Goal: Task Accomplishment & Management: Manage account settings

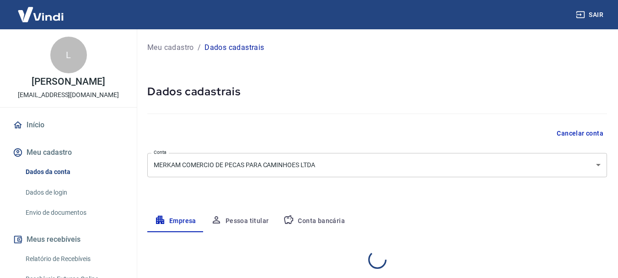
select select "SC"
select select "business"
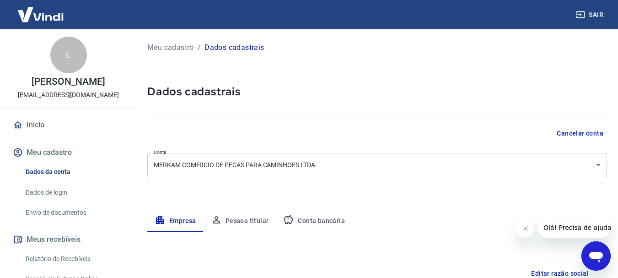
scroll to position [92, 0]
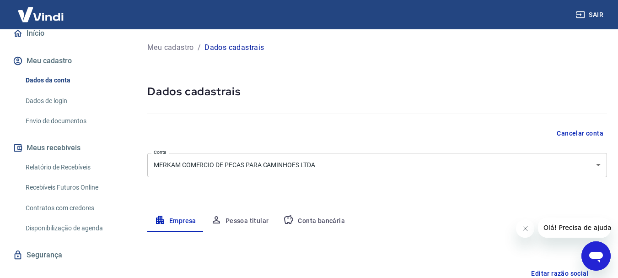
click at [52, 78] on link "Dados da conta" at bounding box center [74, 80] width 104 height 19
click at [51, 102] on link "Dados de login" at bounding box center [74, 101] width 104 height 19
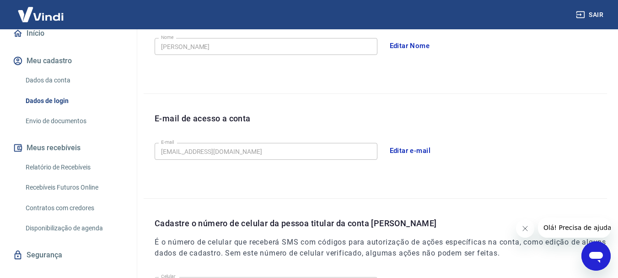
scroll to position [309, 0]
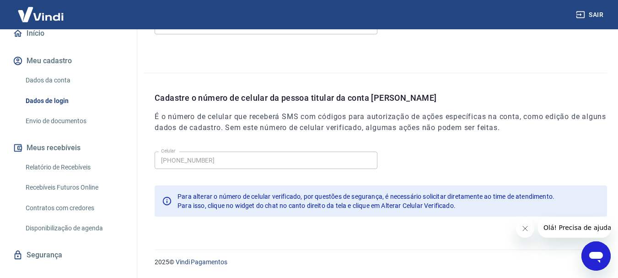
click at [34, 119] on link "Envio de documentos" at bounding box center [74, 121] width 104 height 19
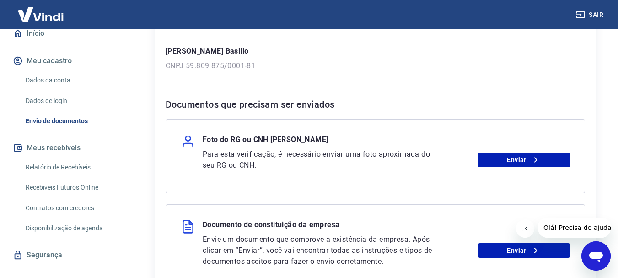
scroll to position [320, 0]
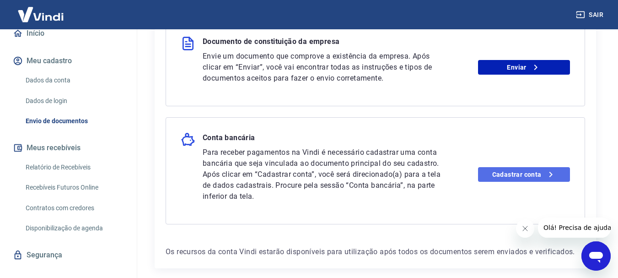
click at [522, 177] on link "Cadastrar conta" at bounding box center [524, 174] width 92 height 15
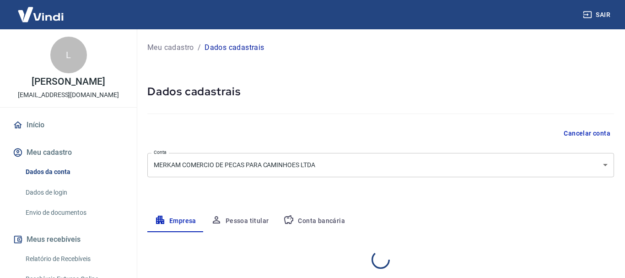
select select "SC"
select select "business"
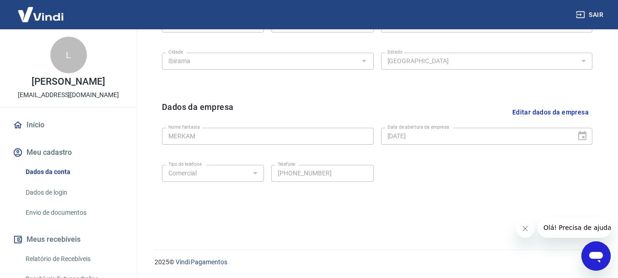
scroll to position [153, 0]
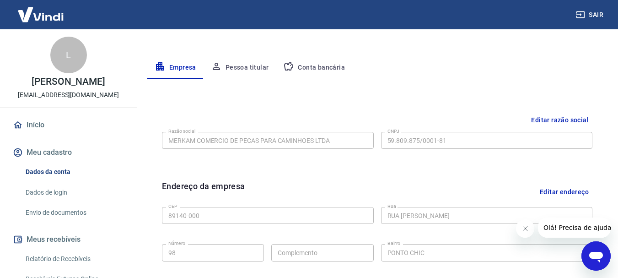
click at [238, 66] on button "Pessoa titular" at bounding box center [240, 68] width 73 height 22
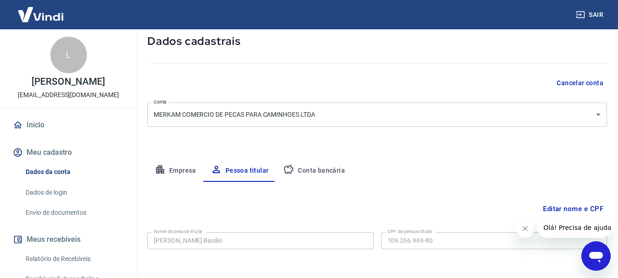
scroll to position [88, 0]
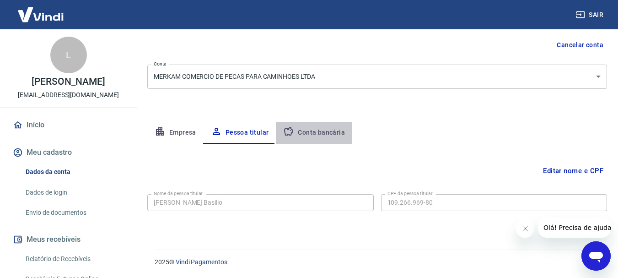
click at [321, 135] on button "Conta bancária" at bounding box center [314, 133] width 76 height 22
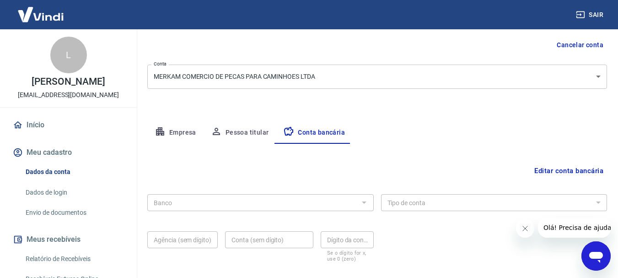
scroll to position [139, 0]
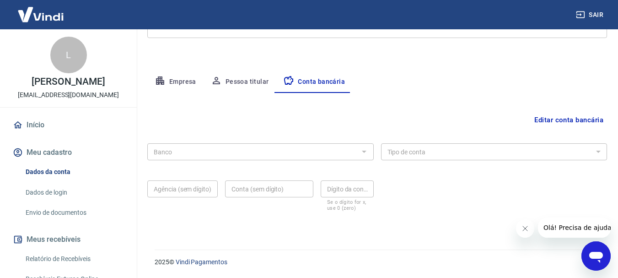
click at [544, 122] on button "Editar conta bancária" at bounding box center [569, 119] width 76 height 17
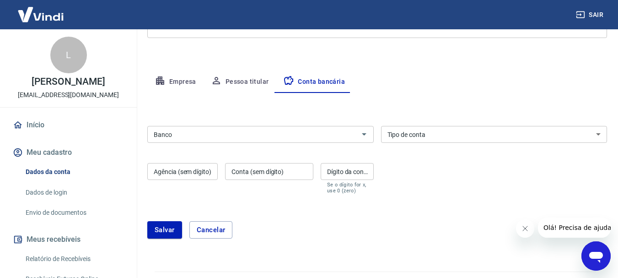
click at [249, 138] on input "Banco" at bounding box center [253, 134] width 206 height 11
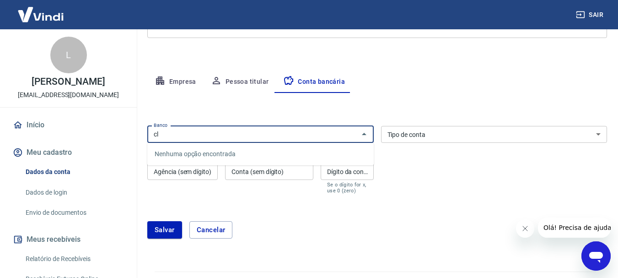
type input "c"
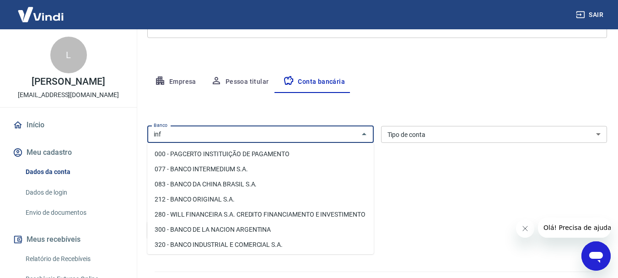
type input "infi"
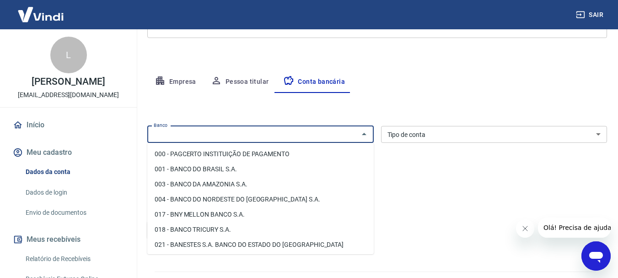
click at [266, 114] on div "Editar conta bancária Banco Banco Tipo de conta Conta Corrente Conta Poupança T…" at bounding box center [377, 171] width 460 height 157
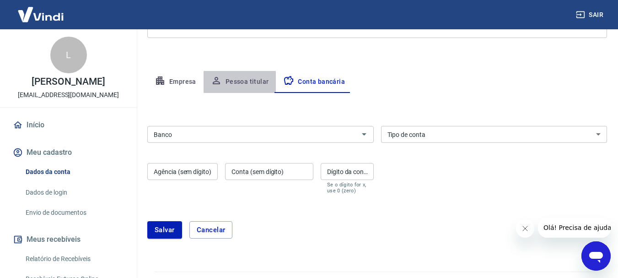
click at [246, 80] on button "Pessoa titular" at bounding box center [240, 82] width 73 height 22
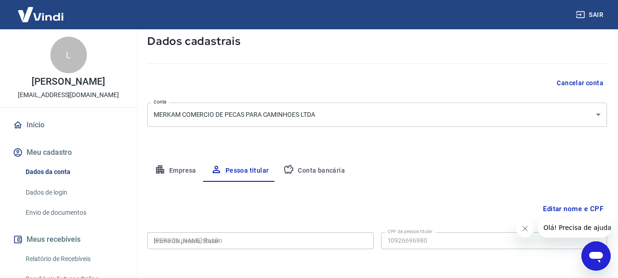
type input "109.266.969-80"
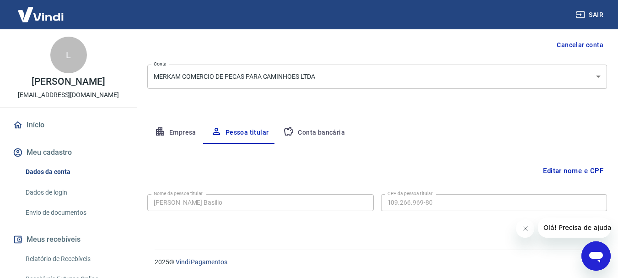
click at [315, 133] on button "Conta bancária" at bounding box center [314, 133] width 76 height 22
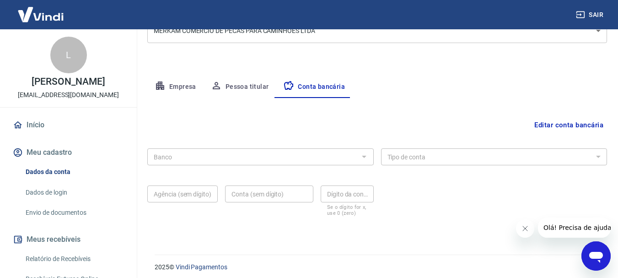
scroll to position [139, 0]
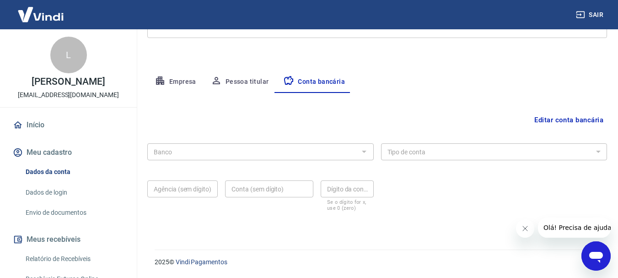
click at [565, 121] on button "Editar conta bancária" at bounding box center [569, 119] width 76 height 17
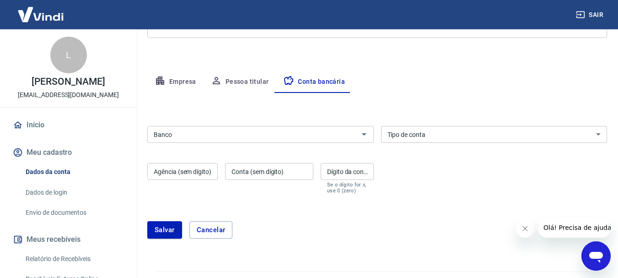
click at [210, 135] on input "Banco" at bounding box center [253, 134] width 206 height 11
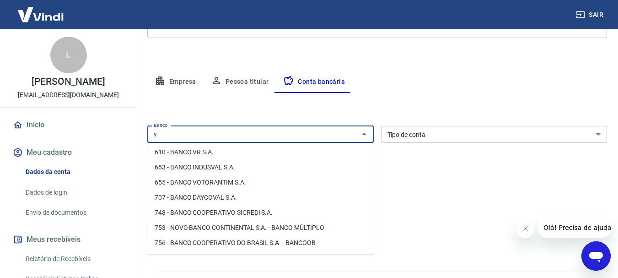
scroll to position [0, 0]
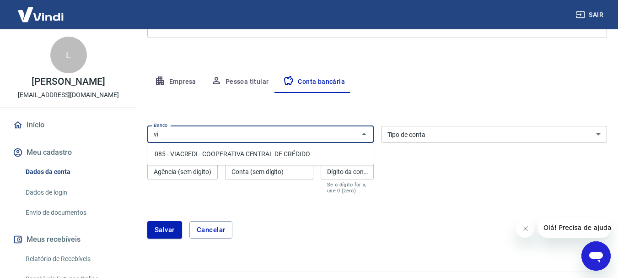
type input "v"
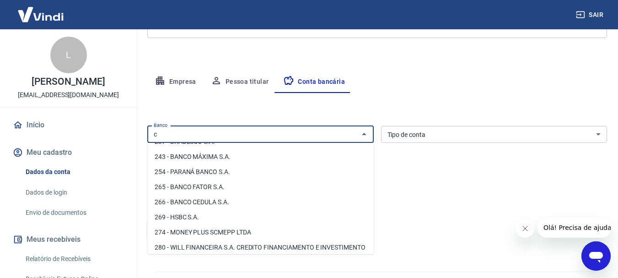
scroll to position [503, 0]
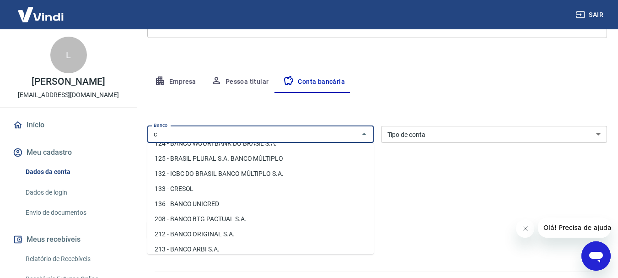
click at [190, 135] on input "c" at bounding box center [253, 134] width 206 height 11
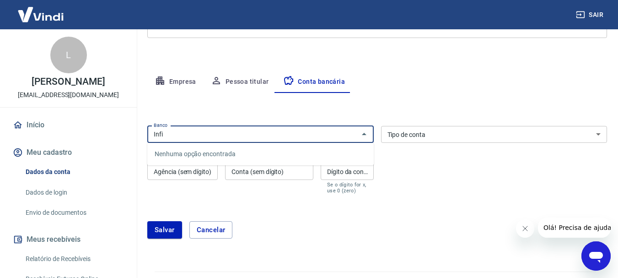
type input "Infi"
type input "walk"
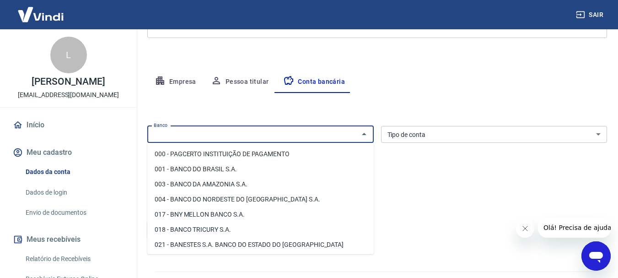
click at [192, 115] on div "Editar conta bancária Banco Banco Tipo de conta Conta Corrente Conta Poupança T…" at bounding box center [377, 171] width 460 height 157
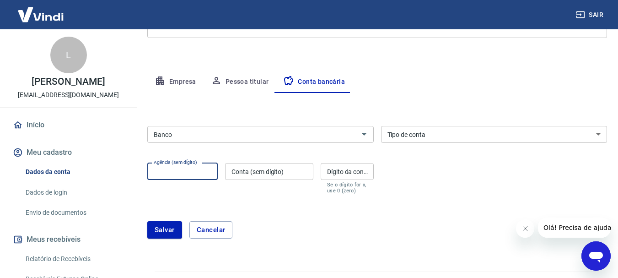
click at [171, 174] on input "Agência (sem dígito)" at bounding box center [182, 171] width 70 height 17
click at [413, 146] on div "Banco Banco Tipo de conta Conta Corrente Conta Poupança Tipo de conta Agência (…" at bounding box center [377, 158] width 460 height 73
click at [416, 135] on div "Tipo de conta Conta Corrente Conta Poupança Tipo de conta" at bounding box center [494, 134] width 227 height 17
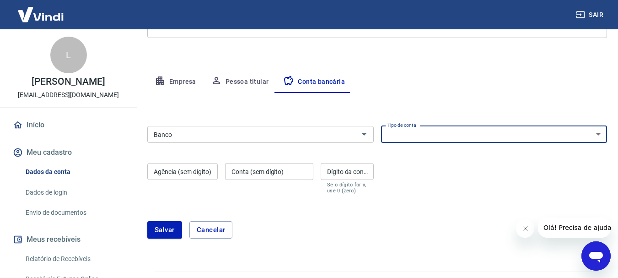
click at [411, 95] on div "Editar conta bancária Banco Banco Tipo de conta Conta Corrente Conta Poupança T…" at bounding box center [377, 171] width 460 height 157
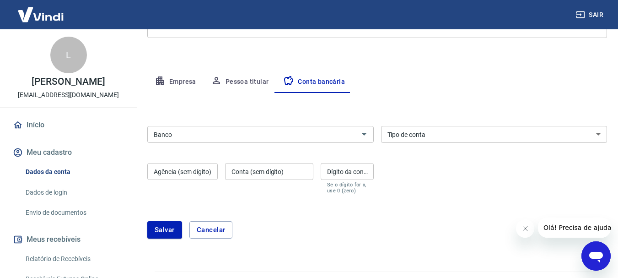
click at [238, 132] on input "Banco" at bounding box center [253, 134] width 206 height 11
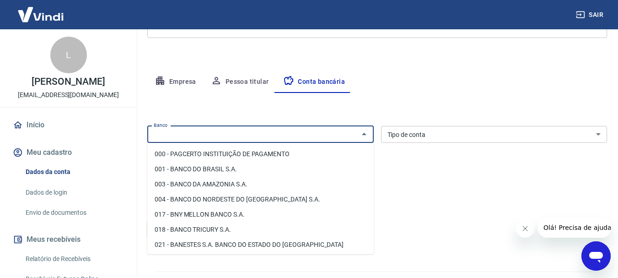
click at [239, 80] on button "Pessoa titular" at bounding box center [240, 82] width 73 height 22
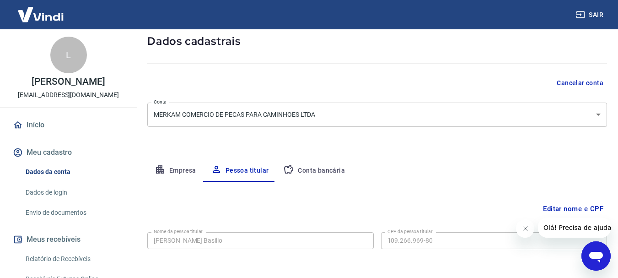
scroll to position [88, 0]
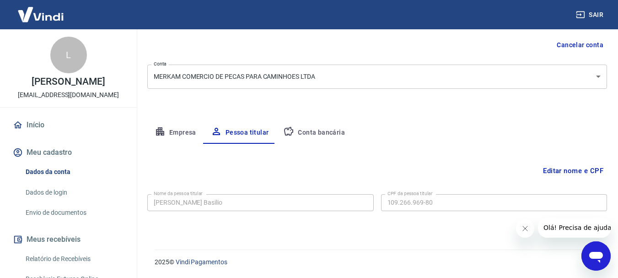
click at [572, 170] on button "Editar nome e CPF" at bounding box center [574, 170] width 68 height 17
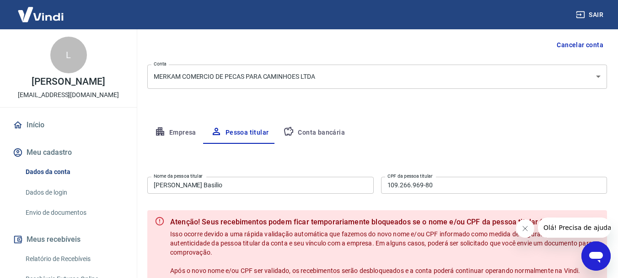
scroll to position [134, 0]
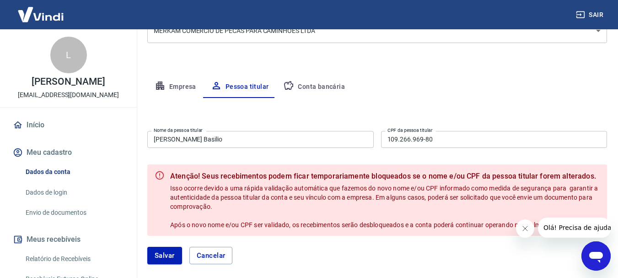
click at [256, 141] on input "Jane Cimara Basilio" at bounding box center [260, 139] width 227 height 17
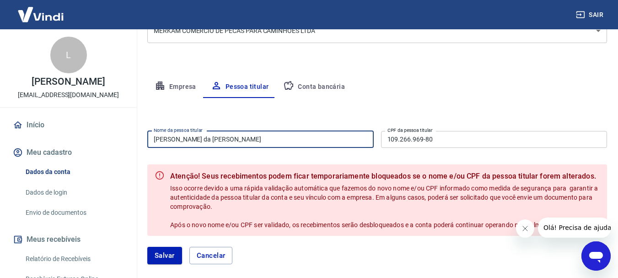
type input "Lucas Wellignton da Costa Muniz"
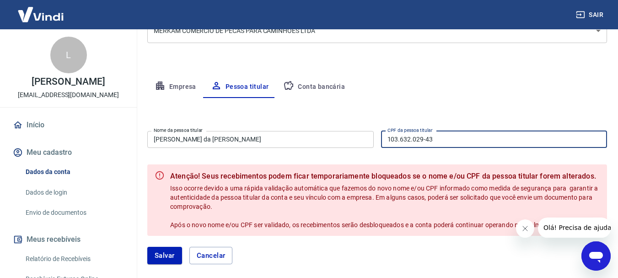
type input "103.632.029-43"
click at [286, 114] on div "Editar nome e CPF Nome da pessoa titular Lucas Wellignton da Costa Muniz Nome d…" at bounding box center [377, 186] width 460 height 177
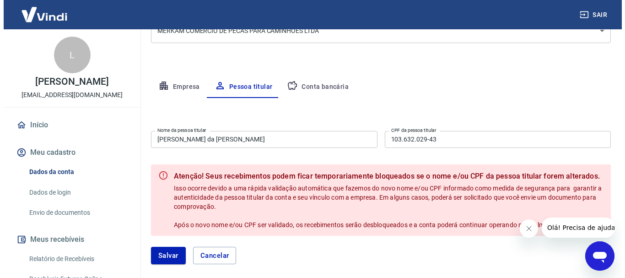
scroll to position [180, 0]
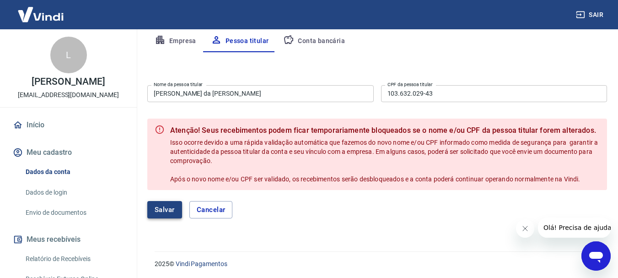
click at [166, 208] on button "Salvar" at bounding box center [164, 209] width 35 height 17
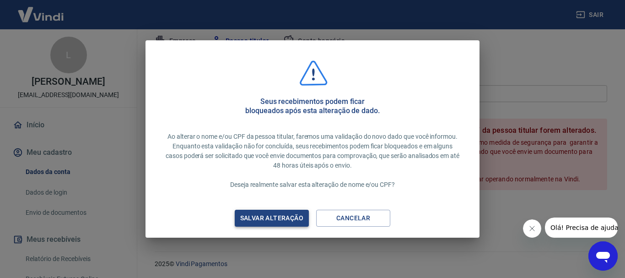
click at [286, 220] on div "Salvar alteração" at bounding box center [271, 217] width 85 height 11
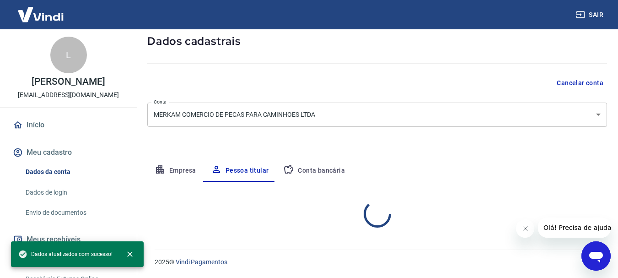
scroll to position [88, 0]
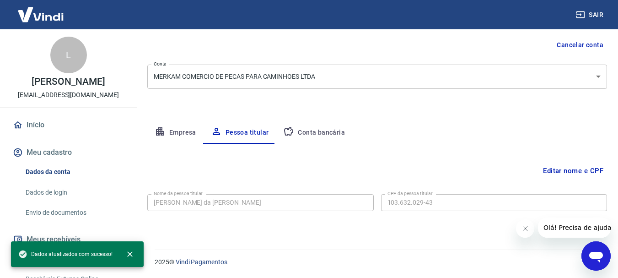
click at [184, 135] on button "Empresa" at bounding box center [175, 133] width 56 height 22
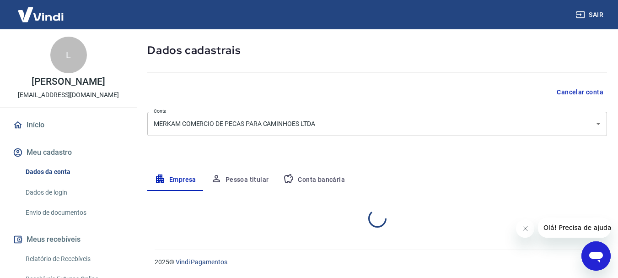
select select "SC"
select select "business"
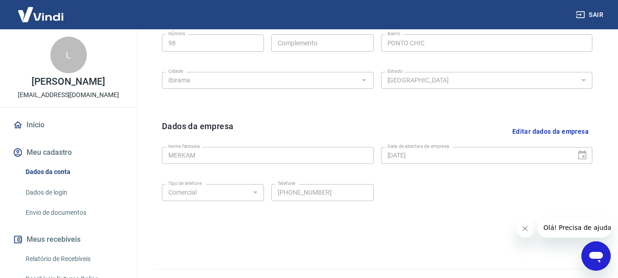
scroll to position [382, 0]
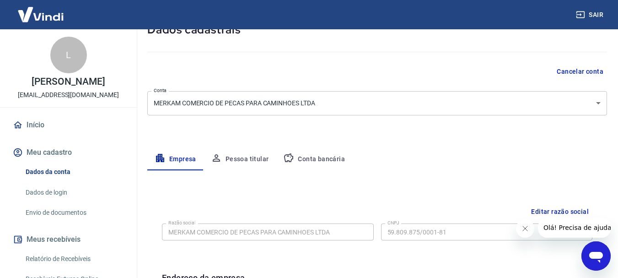
click at [298, 160] on button "Conta bancária" at bounding box center [314, 159] width 76 height 22
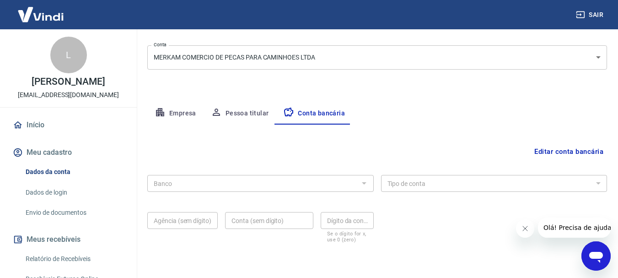
scroll to position [139, 0]
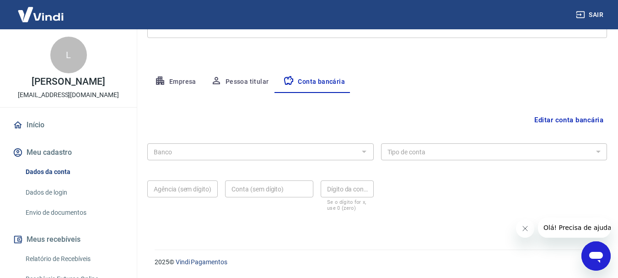
click at [560, 122] on button "Editar conta bancária" at bounding box center [569, 119] width 76 height 17
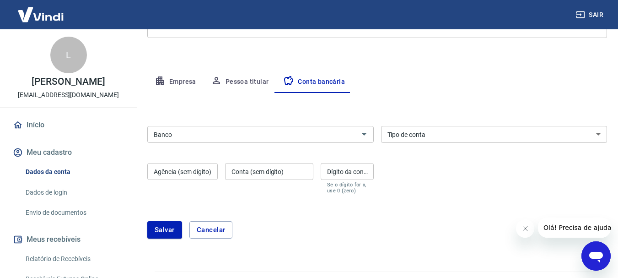
click at [246, 138] on input "Banco" at bounding box center [253, 134] width 206 height 11
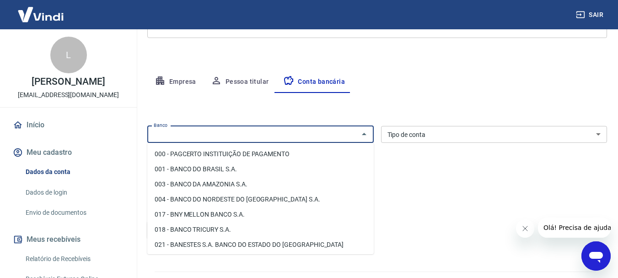
click at [240, 115] on div "Editar conta bancária Banco Banco Tipo de conta Conta Corrente Conta Poupança T…" at bounding box center [377, 171] width 460 height 157
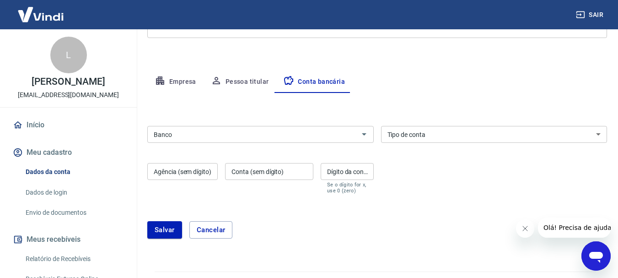
click at [210, 136] on input "Banco" at bounding box center [253, 134] width 206 height 11
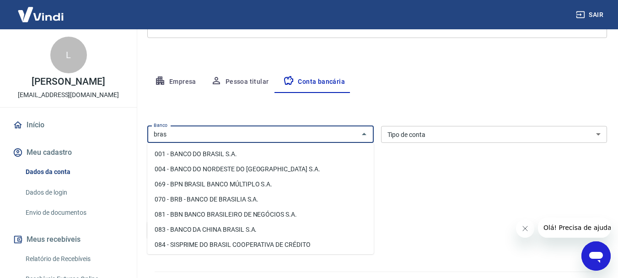
click at [213, 158] on li "001 - BANCO DO BRASIL S.A." at bounding box center [260, 153] width 227 height 15
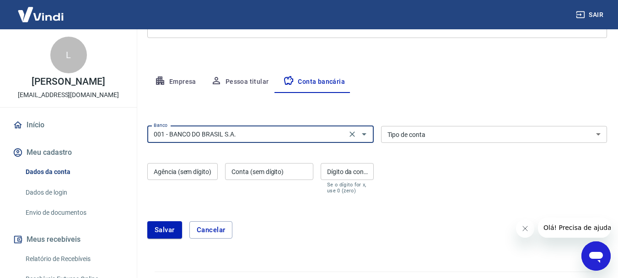
type input "001 - BANCO DO BRASIL S.A."
click at [430, 135] on select "Conta Corrente Conta Poupança" at bounding box center [494, 134] width 227 height 17
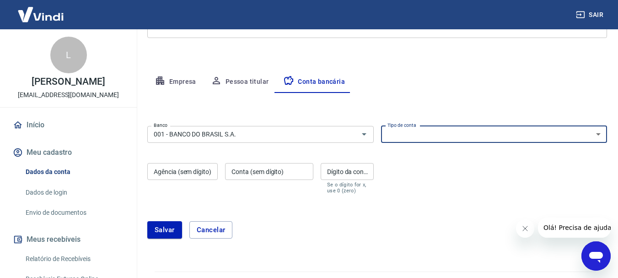
select select "1"
click at [381, 126] on select "Conta Corrente Conta Poupança" at bounding box center [494, 134] width 227 height 17
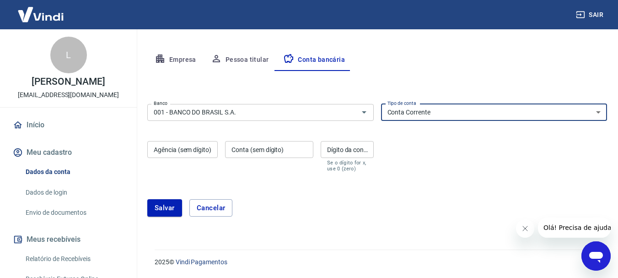
click at [179, 172] on div "Agência (sem dígito) Agência (sem dígito) Conta (sem dígito) Conta (sem dígito)…" at bounding box center [260, 155] width 227 height 36
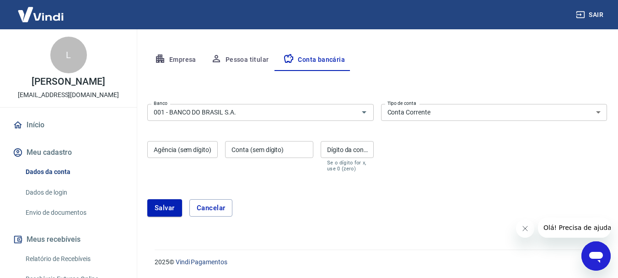
click at [185, 152] on input "Agência (sem dígito)" at bounding box center [182, 149] width 70 height 17
type input "0696"
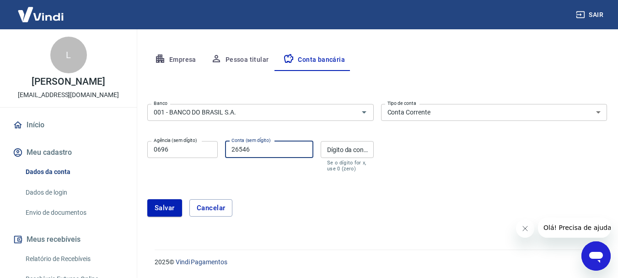
type input "26546"
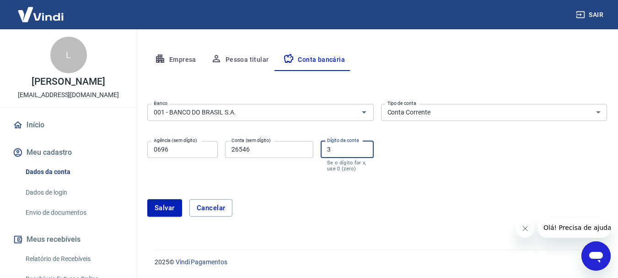
type input "3"
click at [305, 185] on form "Banco 001 - BANCO DO BRASIL S.A. Banco Tipo de conta Conta Corrente Conta Poupa…" at bounding box center [377, 163] width 460 height 127
click at [344, 147] on input "3" at bounding box center [347, 149] width 53 height 17
type input "2"
click at [302, 200] on div "Salvar Cancelar" at bounding box center [377, 207] width 460 height 17
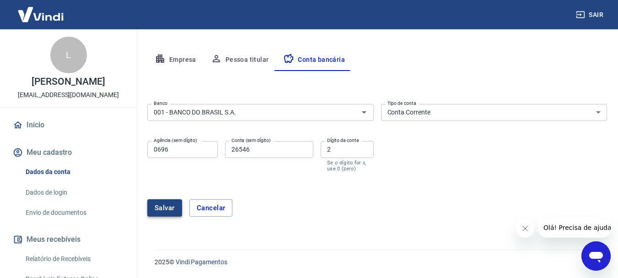
click at [159, 207] on button "Salvar" at bounding box center [164, 207] width 35 height 17
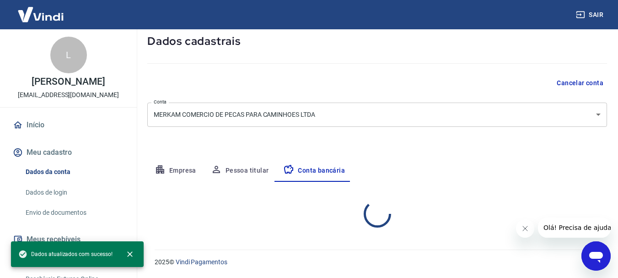
select select "1"
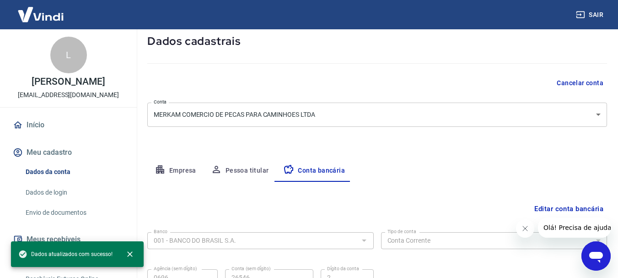
scroll to position [139, 0]
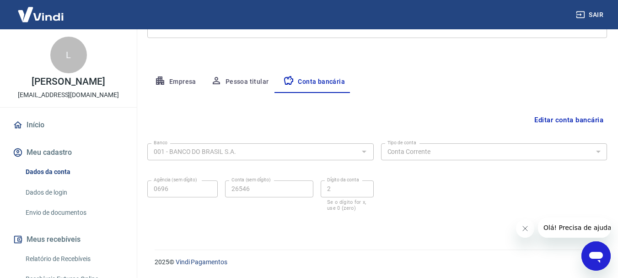
click at [38, 153] on button "Meu cadastro" at bounding box center [68, 152] width 115 height 20
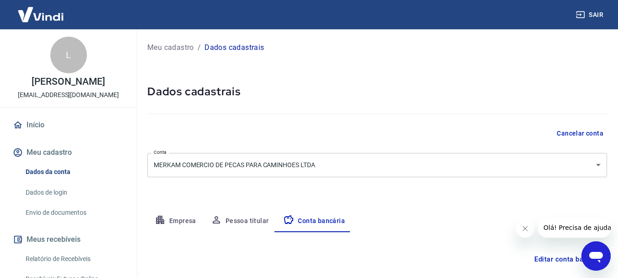
click at [64, 212] on link "Envio de documentos" at bounding box center [74, 212] width 104 height 19
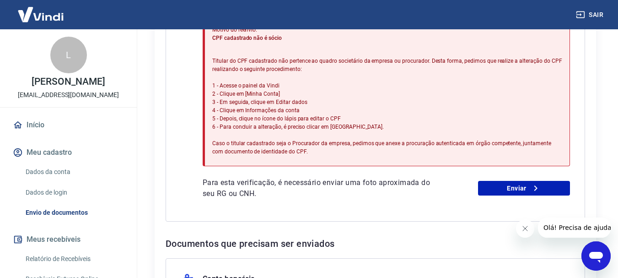
scroll to position [366, 0]
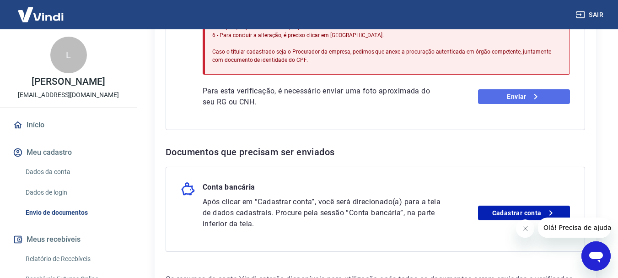
click at [536, 99] on icon at bounding box center [536, 96] width 11 height 11
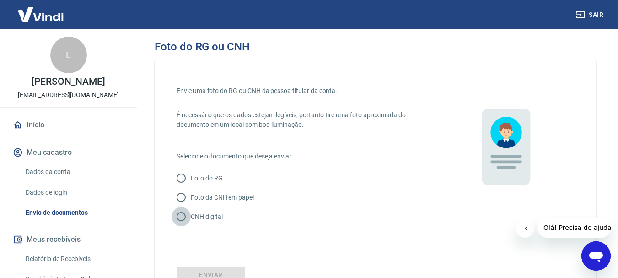
click at [179, 218] on input "CNH digital" at bounding box center [181, 216] width 19 height 19
radio input "true"
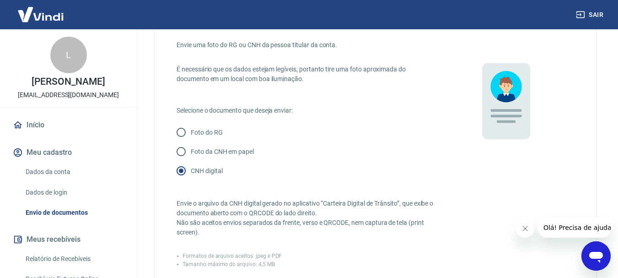
scroll to position [137, 0]
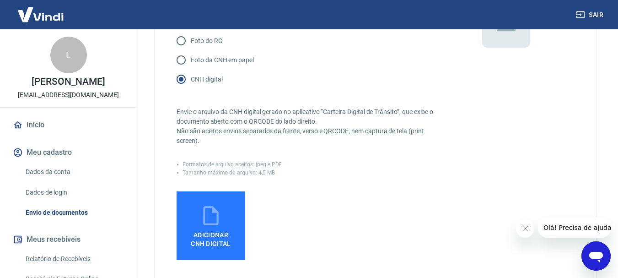
click at [223, 226] on label "Adicionar CNH Digital" at bounding box center [211, 225] width 69 height 69
click at [0, 0] on input "Adicionar CNH Digital" at bounding box center [0, 0] width 0 height 0
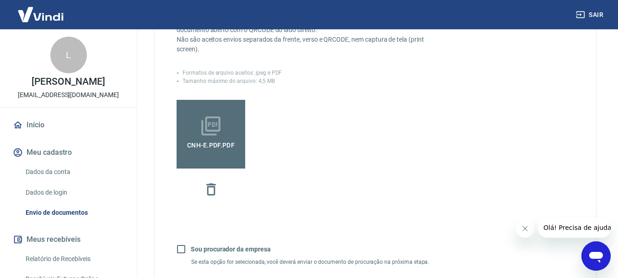
scroll to position [320, 0]
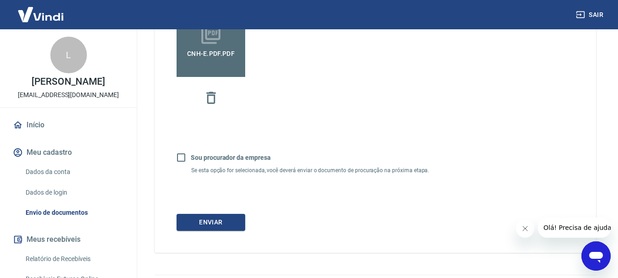
click at [184, 158] on input "Sou procurador da empresa" at bounding box center [181, 157] width 19 height 19
checkbox input "true"
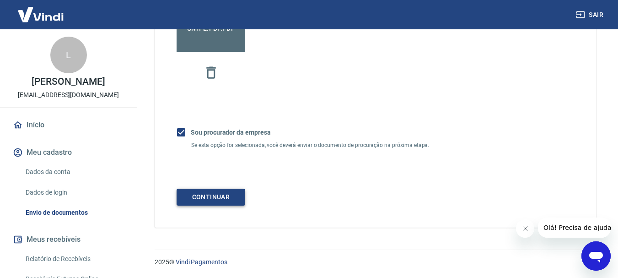
click at [211, 194] on button "Continuar" at bounding box center [211, 197] width 69 height 17
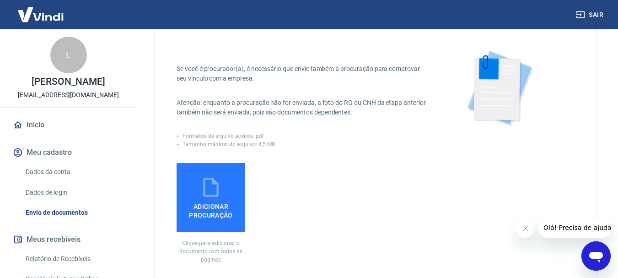
scroll to position [92, 0]
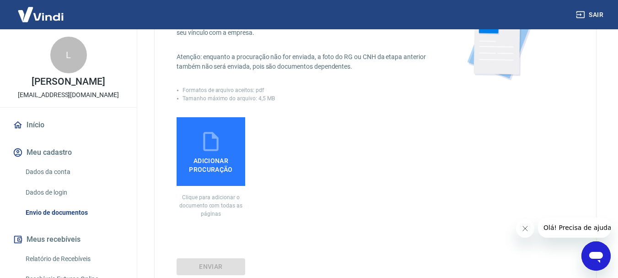
click at [220, 147] on icon at bounding box center [211, 141] width 23 height 23
click at [0, 0] on input "Adicionar procuração" at bounding box center [0, 0] width 0 height 0
click at [219, 154] on span "Adicionar procuração" at bounding box center [210, 163] width 61 height 21
click at [0, 0] on input "Adicionar procuração" at bounding box center [0, 0] width 0 height 0
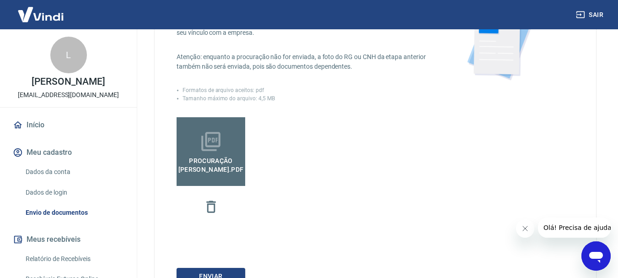
scroll to position [171, 0]
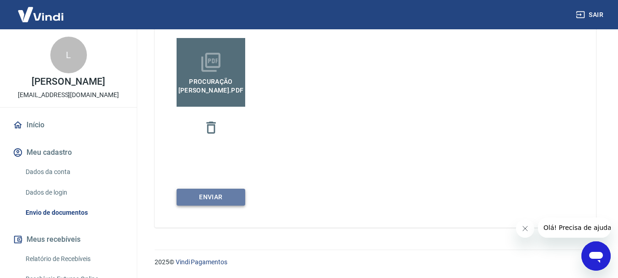
click at [232, 192] on button "Enviar" at bounding box center [211, 197] width 69 height 17
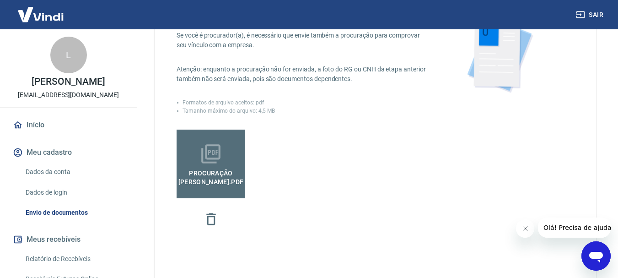
scroll to position [0, 0]
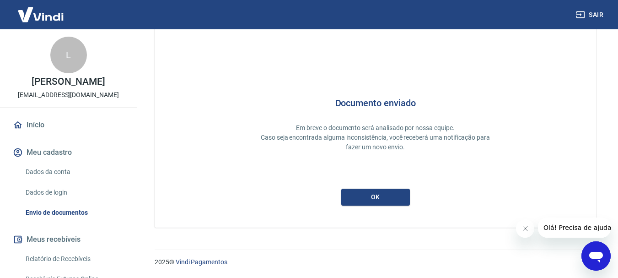
scroll to position [40, 0]
click at [373, 198] on button "ok" at bounding box center [375, 197] width 69 height 17
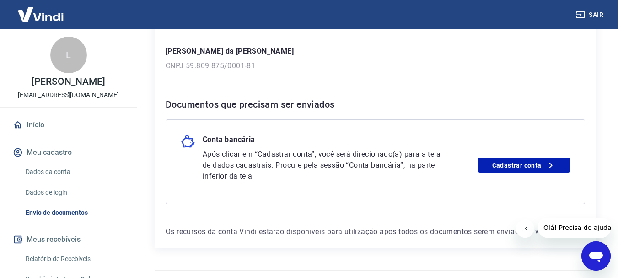
scroll to position [158, 0]
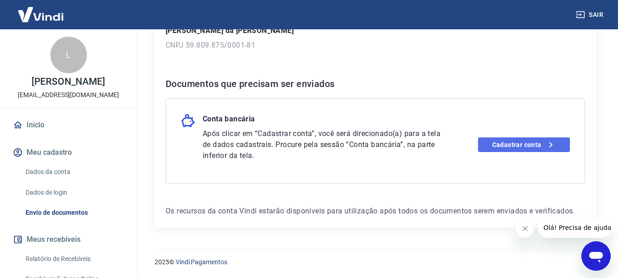
click at [536, 142] on link "Cadastrar conta" at bounding box center [524, 144] width 92 height 15
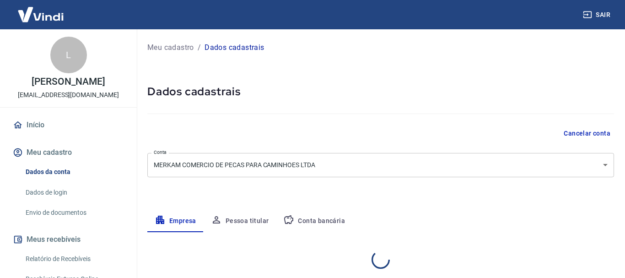
select select "SC"
select select "business"
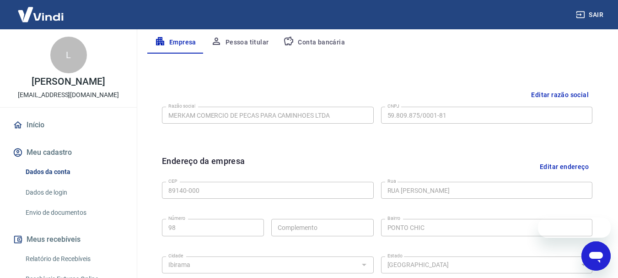
click at [247, 41] on button "Pessoa titular" at bounding box center [240, 43] width 73 height 22
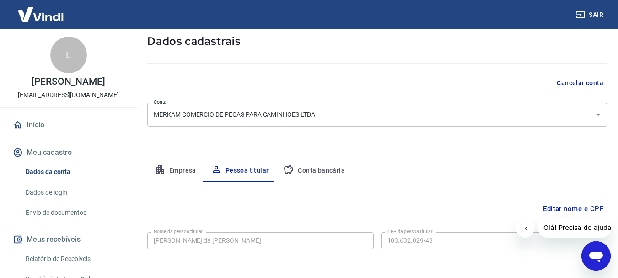
scroll to position [88, 0]
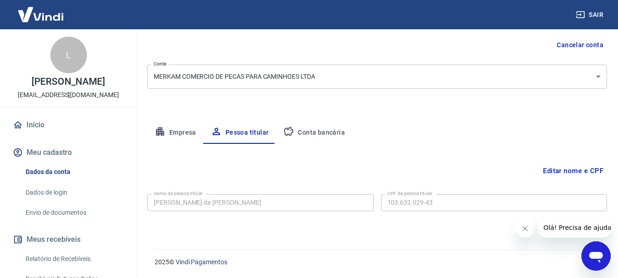
click at [334, 127] on button "Conta bancária" at bounding box center [314, 133] width 76 height 22
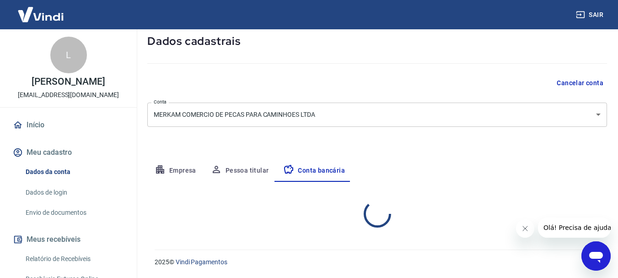
select select "1"
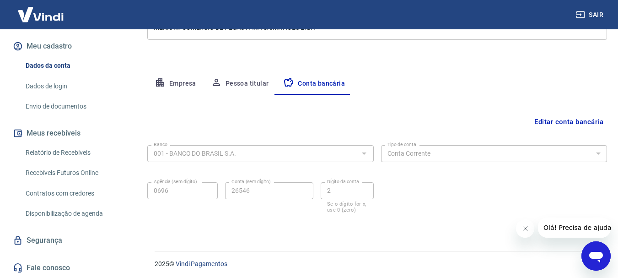
scroll to position [0, 0]
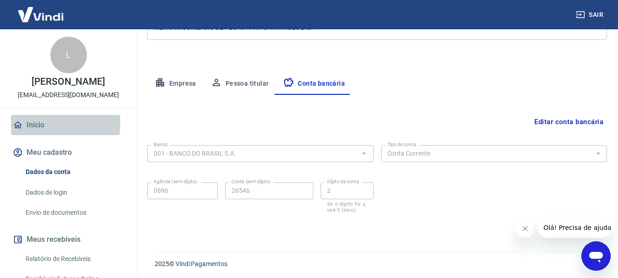
click at [41, 123] on link "Início" at bounding box center [68, 125] width 115 height 20
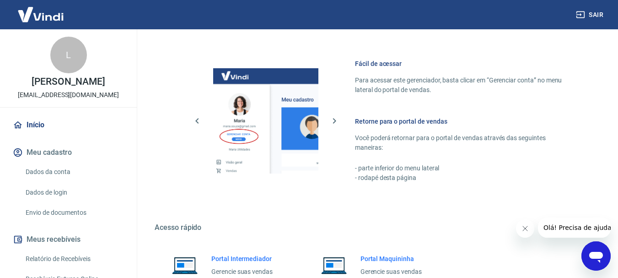
scroll to position [46, 0]
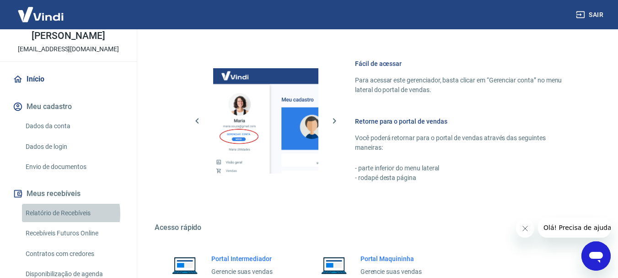
click at [62, 213] on link "Relatório de Recebíveis" at bounding box center [74, 213] width 104 height 19
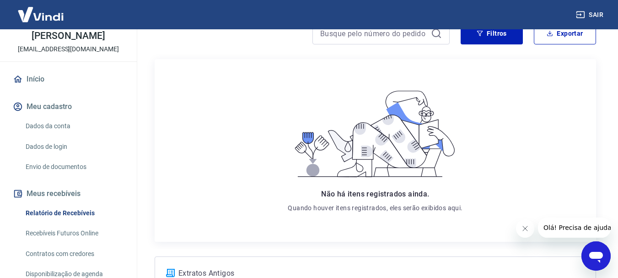
scroll to position [177, 0]
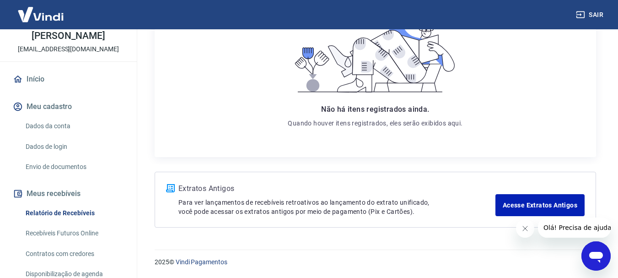
click at [600, 254] on icon "Abrir janela de mensagens" at bounding box center [597, 257] width 14 height 11
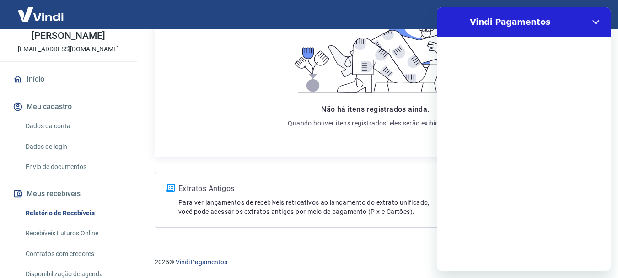
scroll to position [0, 0]
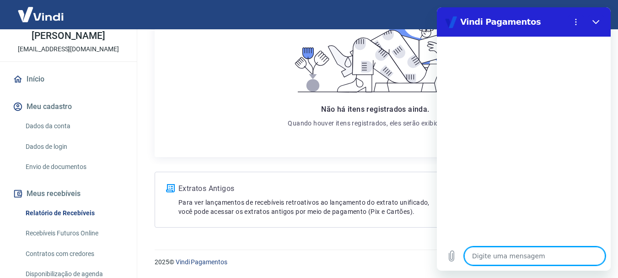
click at [523, 259] on textarea at bounding box center [535, 256] width 141 height 18
type textarea "C"
type textarea "x"
type textarea "Co"
type textarea "x"
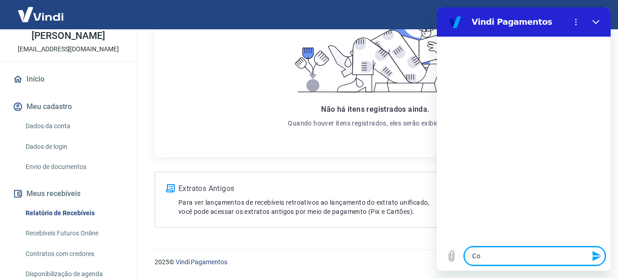
type textarea "Com"
type textarea "x"
type textarea "Como"
type textarea "x"
type textarea "Como"
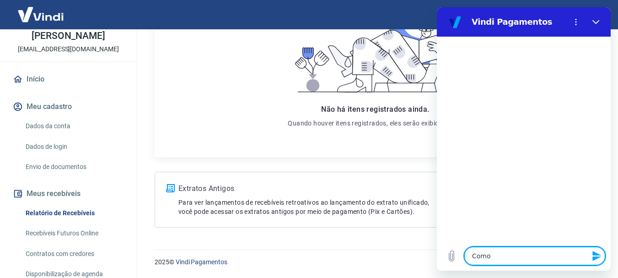
type textarea "x"
type textarea "Como a"
type textarea "x"
type textarea "Como ac"
type textarea "x"
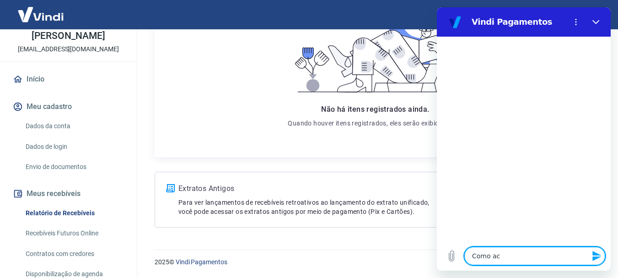
type textarea "Como ace"
type textarea "x"
type textarea "Como aces"
type textarea "x"
type textarea "Como acess"
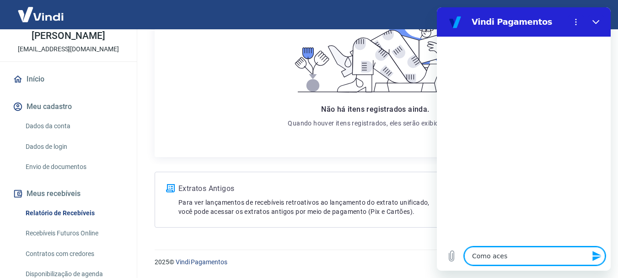
type textarea "x"
type textarea "Como acessa"
type textarea "x"
type textarea "Como acessar"
type textarea "x"
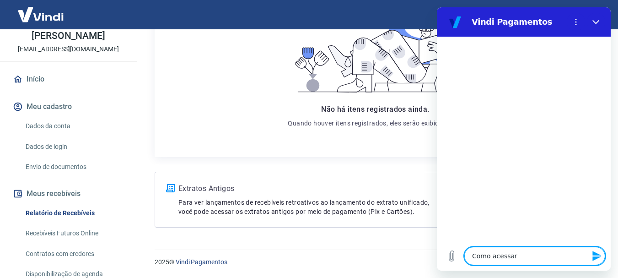
type textarea "Como acessar"
type textarea "x"
type textarea "Como acessar o"
type textarea "x"
type textarea "Como acessar o"
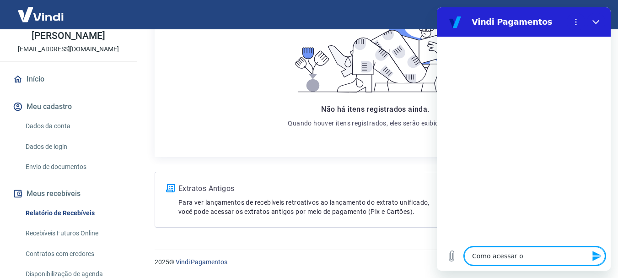
type textarea "x"
type textarea "Como acessar o l"
type textarea "x"
type textarea "Como acessar o lo"
type textarea "x"
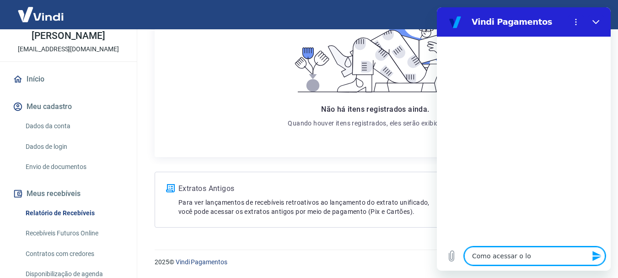
type textarea "Como acessar o loc"
type textarea "x"
type textarea "Como acessar o loca"
type textarea "x"
type textarea "Como acessar o local"
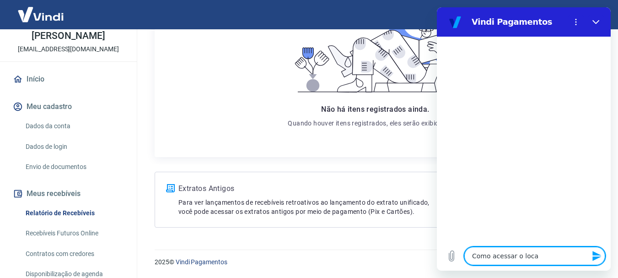
type textarea "x"
type textarea "Como acessar o local"
type textarea "x"
type textarea "Como acessar o local o"
type textarea "x"
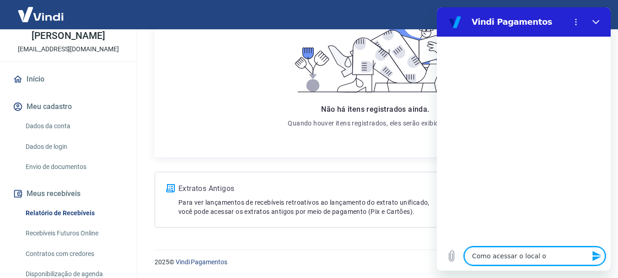
type textarea "Como acessar o local on"
type textarea "x"
type textarea "Como acessar o local ond"
type textarea "x"
type textarea "Como acessar o local onde"
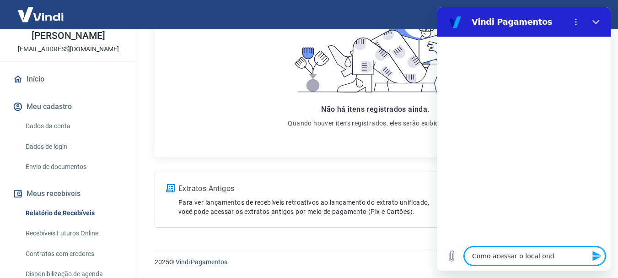
type textarea "x"
type textarea "Como acessar o local onde"
type textarea "x"
type textarea "Como acessar o local onde c"
type textarea "x"
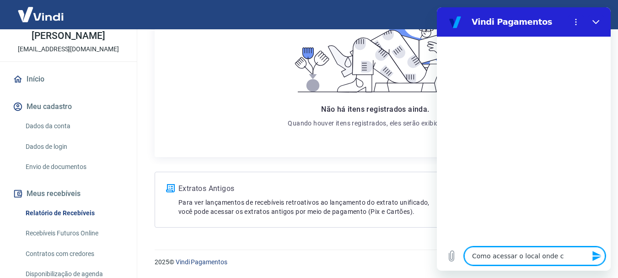
type textarea "Como acessar o local onde ca"
type textarea "x"
type textarea "Como acessar o local onde cad"
type textarea "x"
type textarea "Como acessar o local onde cada"
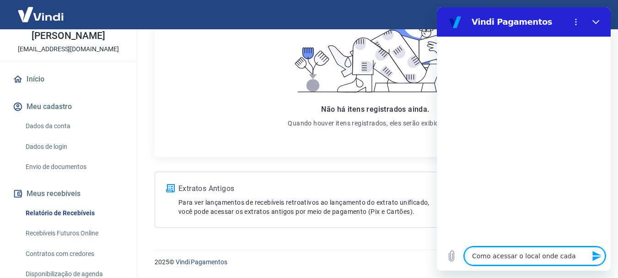
type textarea "x"
type textarea "Como acessar o local onde cad"
type textarea "x"
type textarea "Como acessar o local onde ca"
type textarea "x"
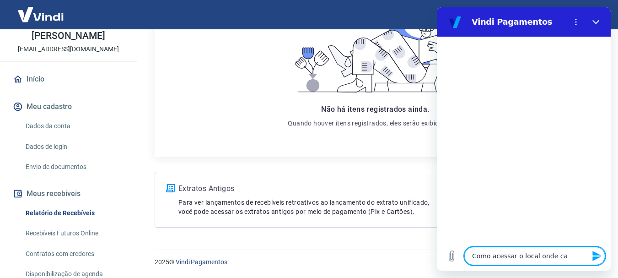
type textarea "Como acessar o local onde c"
type textarea "x"
type textarea "Como acessar o local onde"
type textarea "x"
type textarea "Como acessar o local onde g"
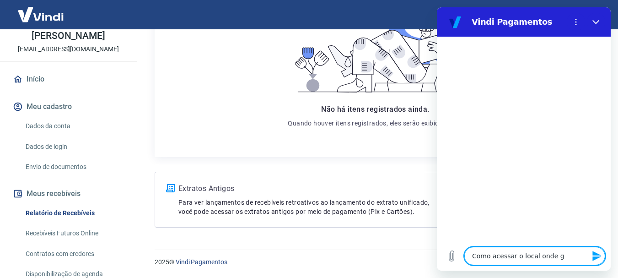
type textarea "x"
type textarea "Como acessar o local onde ge"
type textarea "x"
type textarea "Como acessar o local onde ger"
type textarea "x"
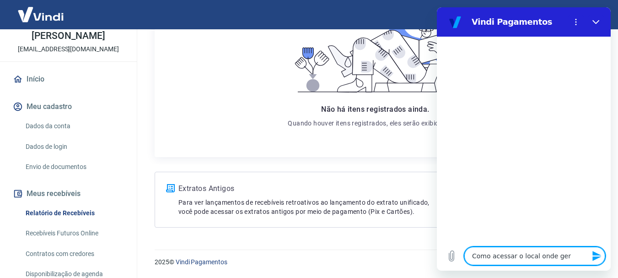
type textarea "Como acessar o local onde gero"
type textarea "x"
type textarea "Como acessar o local onde gero"
type textarea "x"
type textarea "Como acessar o local onde gero c"
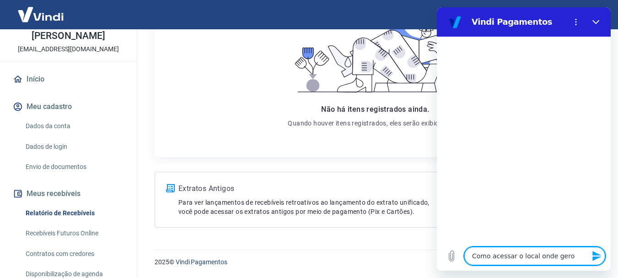
type textarea "x"
type textarea "Como acessar o local onde gero co"
type textarea "x"
type textarea "Como acessar o local onde gero cob"
type textarea "x"
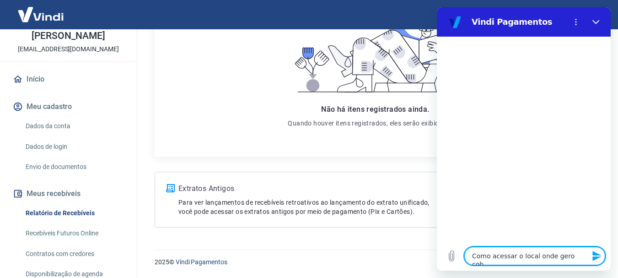
type textarea "Como acessar o local onde gero cobr"
type textarea "x"
type textarea "Como acessar o local onde gero cobra"
type textarea "x"
type textarea "Como acessar o local onde gero cobran"
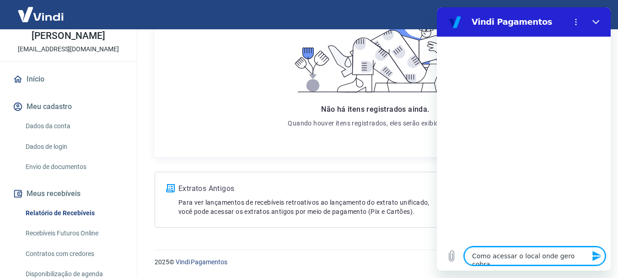
type textarea "x"
type textarea "Como acessar o local onde gero cobranç"
type textarea "x"
type textarea "Como acessar o local onde gero cobrança"
type textarea "x"
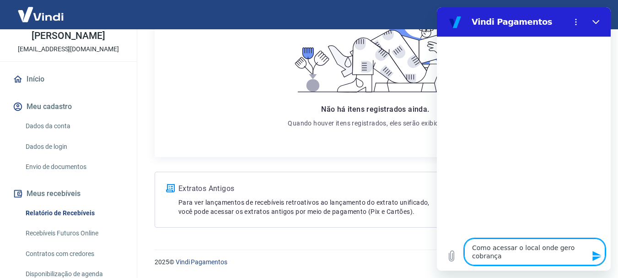
type textarea "Como acessar o local onde gero cobrança"
type textarea "x"
type textarea "Como acessar o local onde gero cobrança v"
type textarea "x"
type textarea "Como acessar o local onde gero cobrança ve"
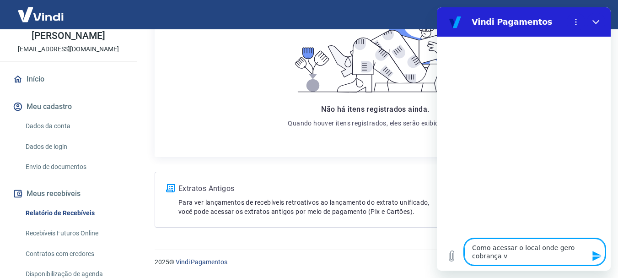
type textarea "x"
type textarea "Como acessar o local onde gero cobrança vej"
type textarea "x"
type textarea "Como acessar o local onde gero cobrança vejo"
type textarea "x"
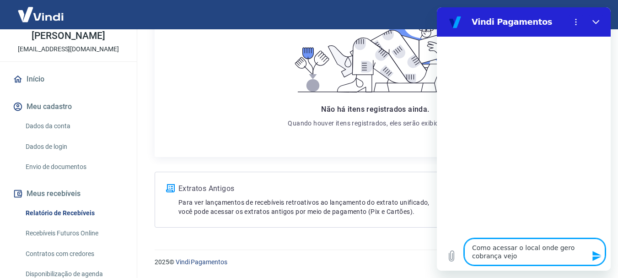
type textarea "Como acessar o local onde gero cobrança vejos"
type textarea "x"
type textarea "Como acessar o local onde gero cobrança vejos"
type textarea "x"
type textarea "Como acessar o local onde gero cobrança vejos f"
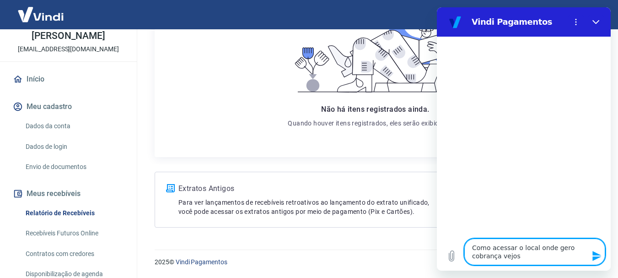
type textarea "x"
type textarea "Como acessar o local onde gero cobrança vejos fa"
type textarea "x"
type textarea "Como acessar o local onde gero cobrança vejos fat"
type textarea "x"
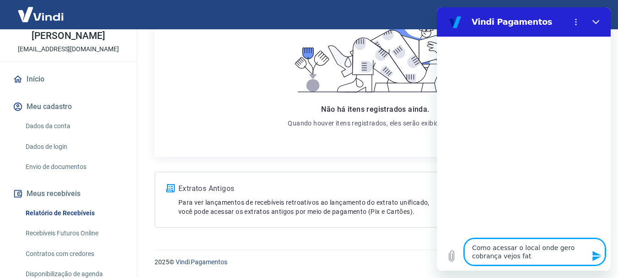
type textarea "Como acessar o local onde gero cobrança vejos fatu"
type textarea "x"
type textarea "Como acessar o local onde gero cobrança vejos fatur"
type textarea "x"
type textarea "Como acessar o local onde gero cobrança vejos fatura"
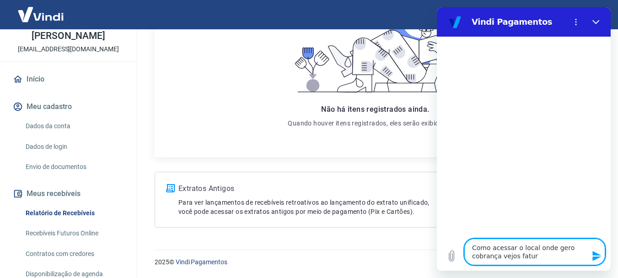
type textarea "x"
type textarea "Como acessar o local onde gero cobrança vejos faturas"
type textarea "x"
type textarea "Como acessar o local onde gero cobrança vejos faturas?"
type textarea "x"
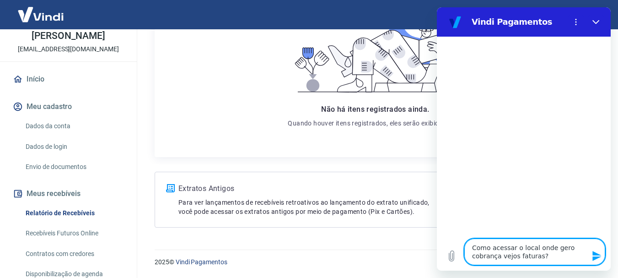
type textarea "Como acessar o local onde gero cobrança vejos faturas?"
type textarea "x"
type textarea "Como acessar o local onde gero cobrança vejos faturas? `q"
type textarea "x"
type textarea "Como acessar o local onde gero cobrança vejos faturas? `q"
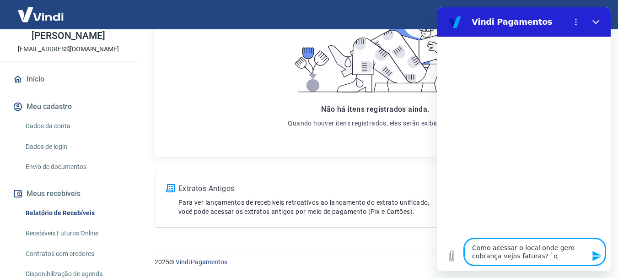
type textarea "x"
type textarea "Como acessar o local onde gero cobrança vejos faturas? `q a"
type textarea "x"
type textarea "Como acessar o local onde gero cobrança vejos faturas? `q aq"
type textarea "x"
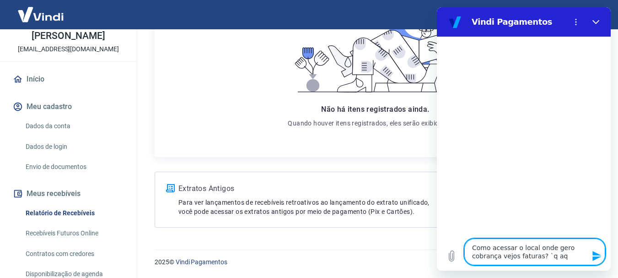
type textarea "Como acessar o local onde gero cobrança vejos faturas? `q a"
type textarea "x"
type textarea "Como acessar o local onde gero cobrança vejos faturas? `q"
type textarea "x"
type textarea "Como acessar o local onde gero cobrança vejos faturas? `q"
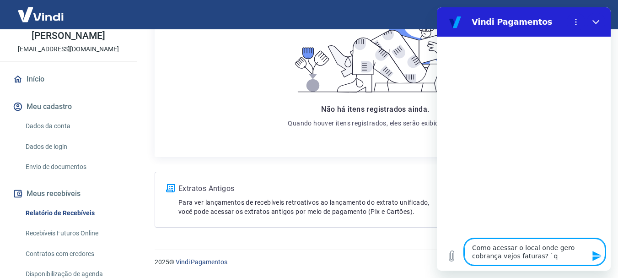
type textarea "x"
type textarea "Como acessar o local onde gero cobrança vejos faturas? `"
type textarea "x"
type textarea "Como acessar o local onde gero cobrança vejos faturas?"
type textarea "x"
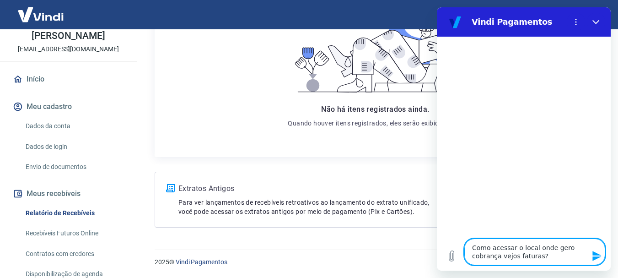
type textarea "Como acessar o local onde gero cobrança vejos faturas? `q"
type textarea "x"
type textarea "Como acessar o local onde gero cobrança vejos faturas? `q"
type textarea "x"
type textarea "Como acessar o local onde gero cobrança vejos faturas? `q"
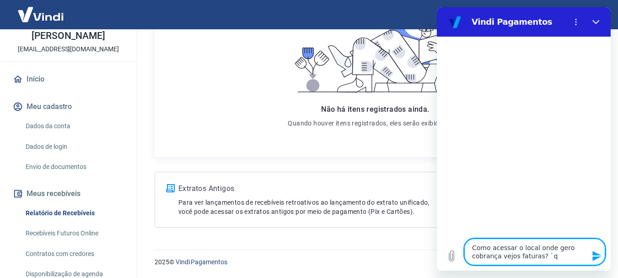
type textarea "x"
type textarea "Como acessar o local onde gero cobrança vejos faturas? `"
type textarea "x"
type textarea "Como acessar o local onde gero cobrança vejos faturas?"
type textarea "x"
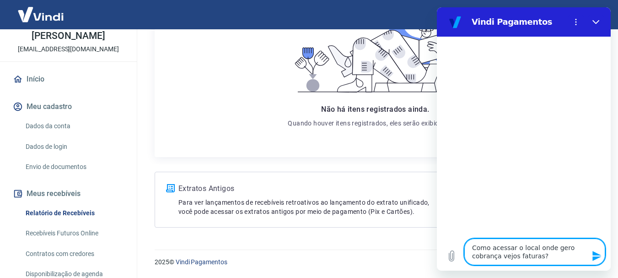
type textarea "Como acessar o local onde gero cobrança vejos faturas? P"
type textarea "x"
type textarea "Como acessar o local onde gero cobrança vejos faturas? PQ"
type textarea "x"
type textarea "Como acessar o local onde gero cobrança vejos faturas? PQ"
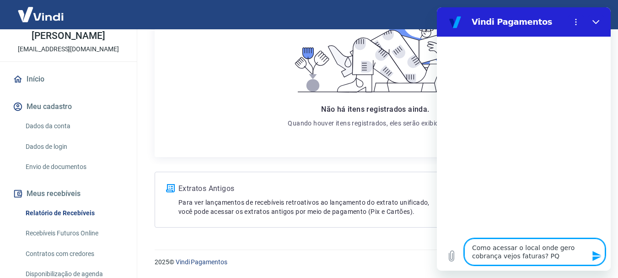
type textarea "x"
type textarea "Como acessar o local onde gero cobrança vejos faturas? PQ o"
type textarea "x"
type textarea "Como acessar o local onde gero cobrança vejos faturas? PQ o"
type textarea "x"
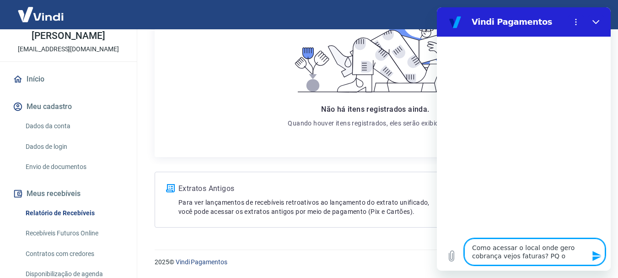
type textarea "Como acessar o local onde gero cobrança vejos faturas? PQ o s"
type textarea "x"
type textarea "Como acessar o local onde gero cobrança vejos faturas? PQ o si"
type textarea "x"
type textarea "Como acessar o local onde gero cobrança vejos faturas? PQ o sis"
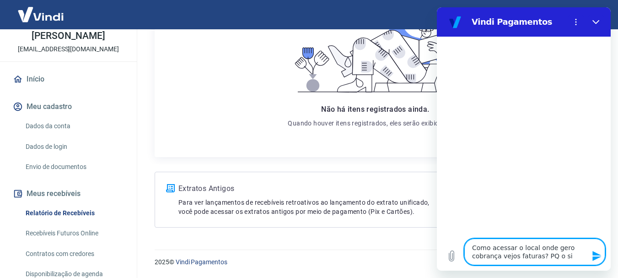
type textarea "x"
type textarea "Como acessar o local onde gero cobrança vejos faturas? PQ o sist"
type textarea "x"
type textarea "Como acessar o local onde gero cobrança vejos faturas? PQ o siste"
type textarea "x"
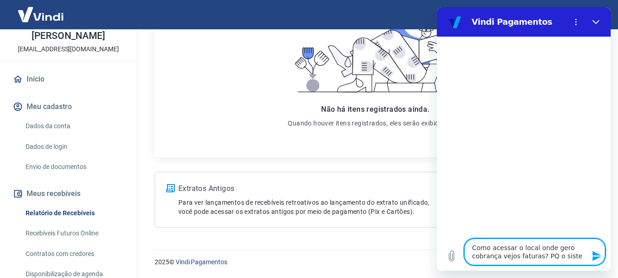
type textarea "Como acessar o local onde gero cobrança vejos faturas? PQ o sistem"
type textarea "x"
type textarea "Como acessar o local onde gero cobrança vejos faturas? PQ o sistema"
type textarea "x"
type textarea "Como acessar o local onde gero cobrança vejos faturas? PQ o sistema"
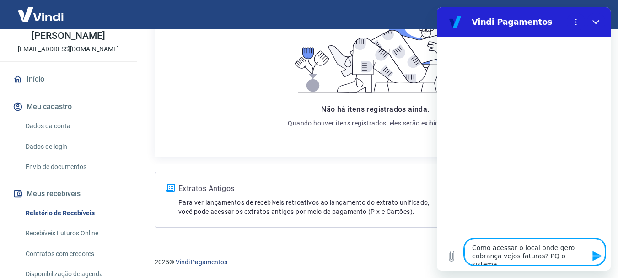
type textarea "x"
type textarea "Como acessar o local onde gero cobrança vejos faturas? PQ o sistema"
type textarea "x"
type textarea "Como acessar o local onde gero cobrança vejos faturas? PQ o sistem"
type textarea "x"
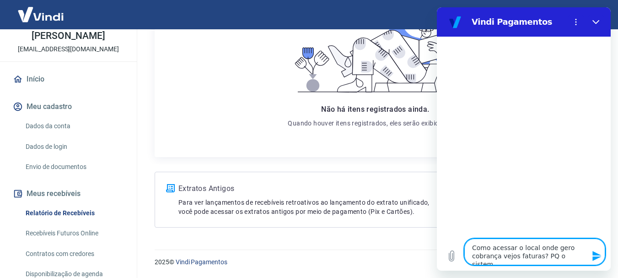
type textarea "Como acessar o local onde gero cobrança vejos faturas? PQ o sistema"
type textarea "x"
type textarea "Como acessar o local onde gero cobrança vejos faturas? PQ o sistema"
type textarea "x"
type textarea "Como acessar o local onde gero cobrança vejos faturas? PQ o sistema a"
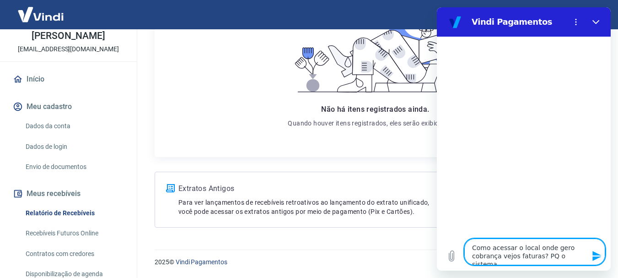
type textarea "x"
type textarea "Como acessar o local onde gero cobrança vejos faturas? PQ o sistema aq"
type textarea "x"
type textarea "Como acessar o local onde gero cobrança vejos faturas? PQ o sistema aqu"
type textarea "x"
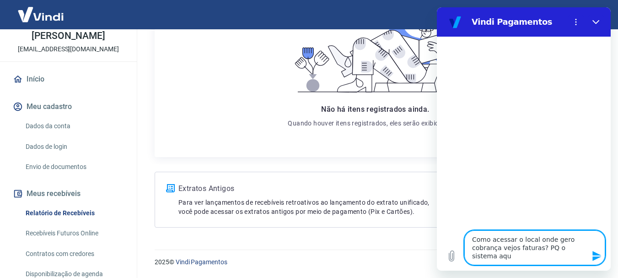
type textarea "Como acessar o local onde gero cobrança vejos faturas? PQ o sistema aqui"
type textarea "x"
type textarea "Como acessar o local onde gero cobrança vejos faturas? PQ o sistema aqui"
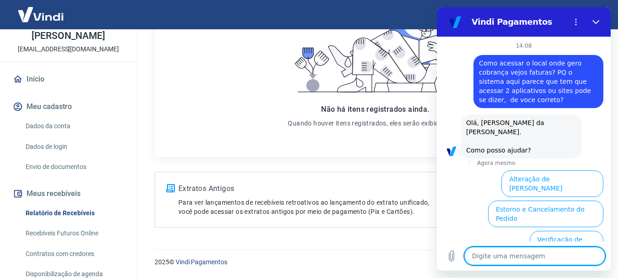
scroll to position [117, 0]
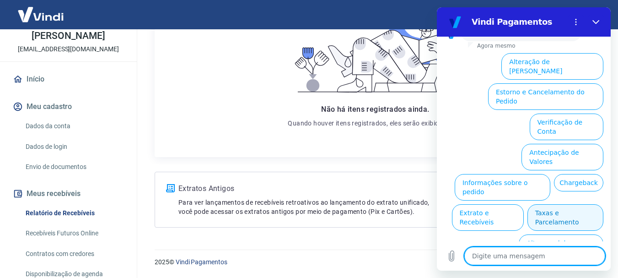
click at [580, 204] on button "Taxas e Parcelamento" at bounding box center [566, 217] width 76 height 27
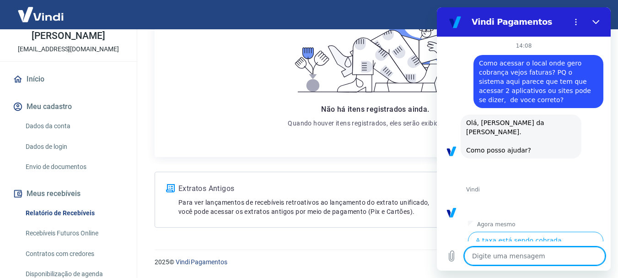
scroll to position [113, 0]
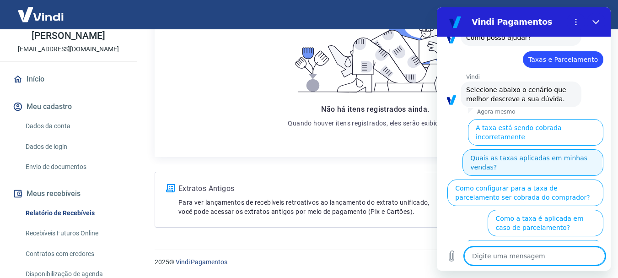
click at [520, 151] on button "Quais as taxas aplicadas em minhas vendas?" at bounding box center [533, 162] width 141 height 27
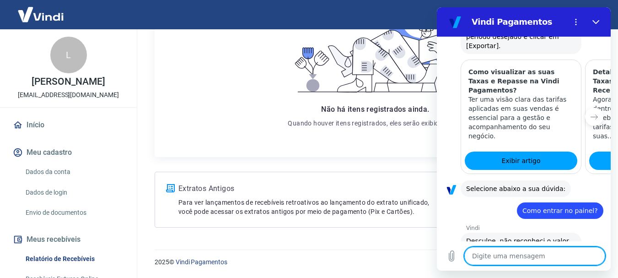
scroll to position [0, 0]
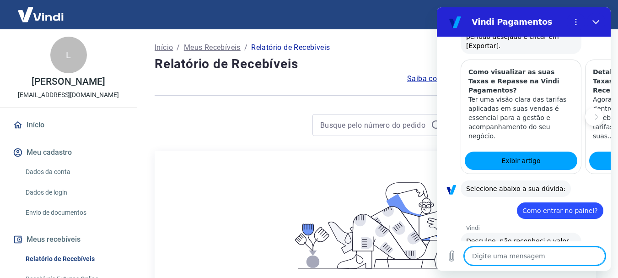
click at [26, 9] on img at bounding box center [41, 14] width 60 height 28
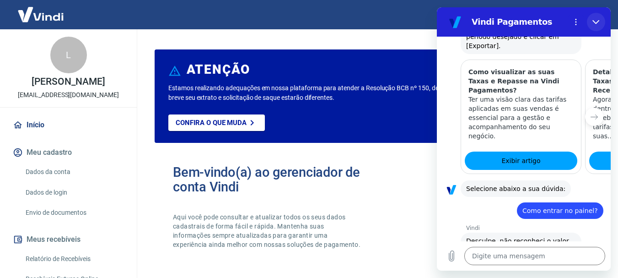
click at [597, 20] on icon "Fechar" at bounding box center [596, 21] width 7 height 7
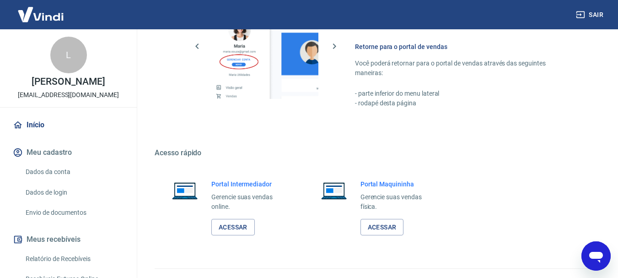
scroll to position [568, 0]
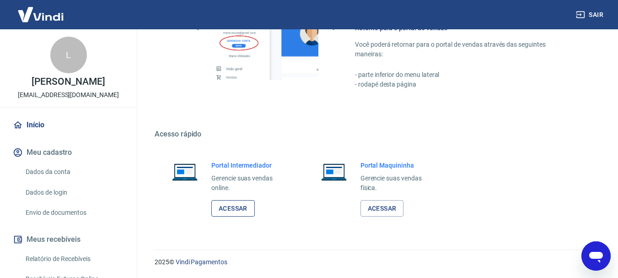
click at [239, 208] on link "Acessar" at bounding box center [232, 208] width 43 height 17
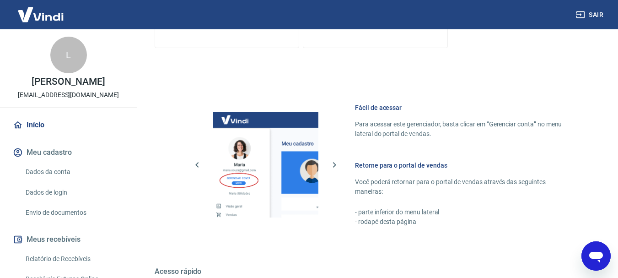
scroll to position [293, 0]
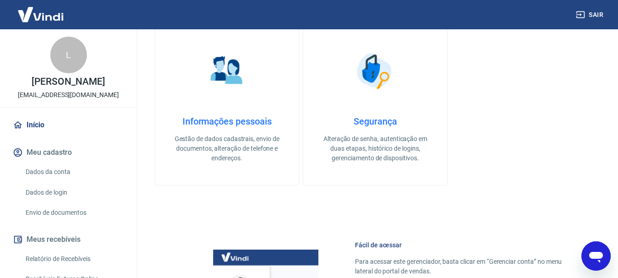
click at [39, 124] on link "Início" at bounding box center [68, 125] width 115 height 20
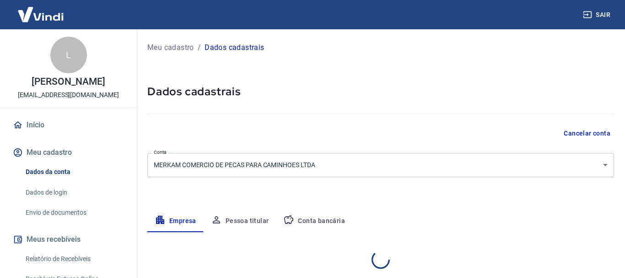
select select "SC"
select select "business"
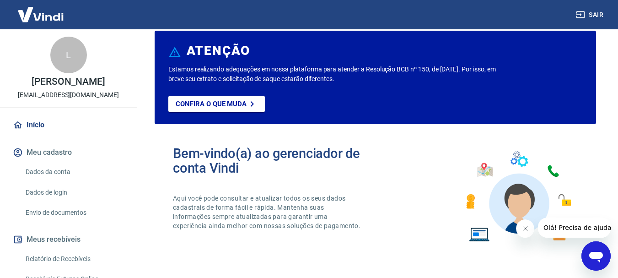
scroll to position [92, 0]
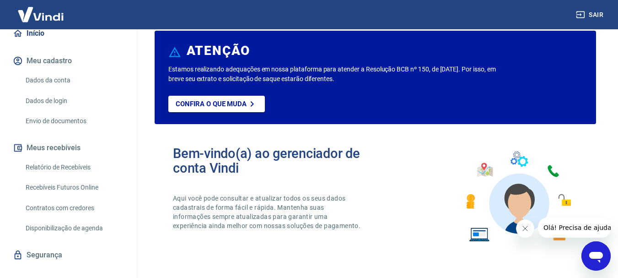
click at [43, 80] on link "Dados da conta" at bounding box center [74, 80] width 104 height 19
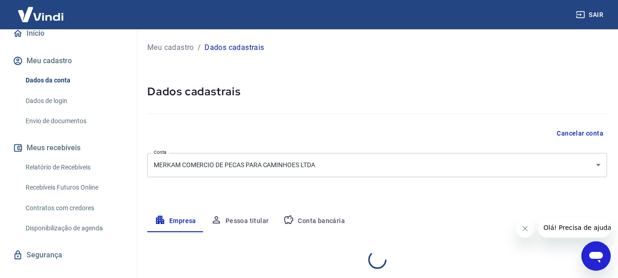
select select "SC"
select select "business"
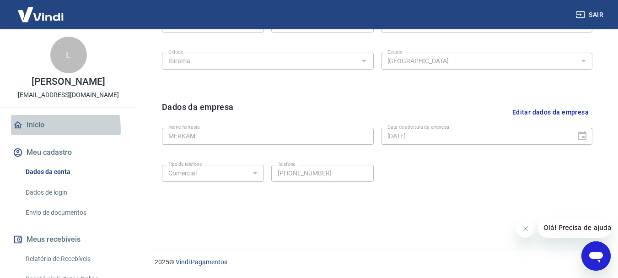
click at [43, 129] on link "Início" at bounding box center [68, 125] width 115 height 20
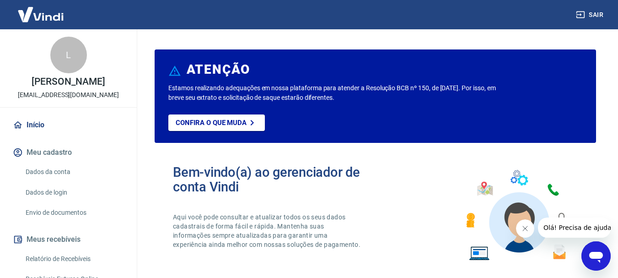
click at [63, 214] on link "Envio de documentos" at bounding box center [74, 212] width 104 height 19
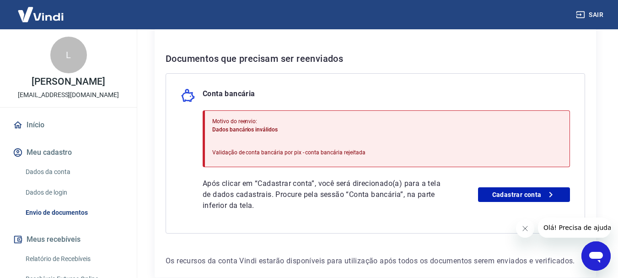
scroll to position [233, 0]
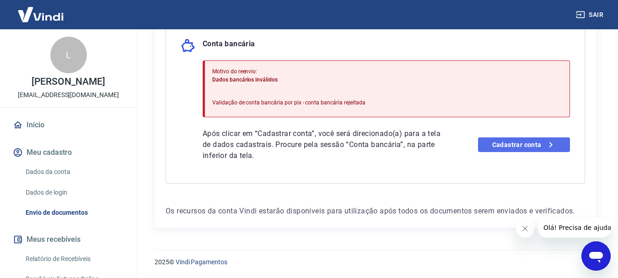
click at [528, 145] on link "Cadastrar conta" at bounding box center [524, 144] width 92 height 15
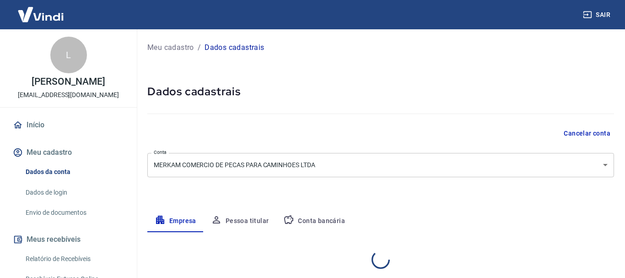
select select "SC"
select select "business"
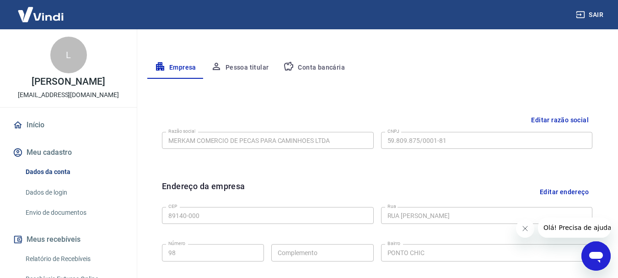
click at [259, 71] on button "Pessoa titular" at bounding box center [240, 68] width 73 height 22
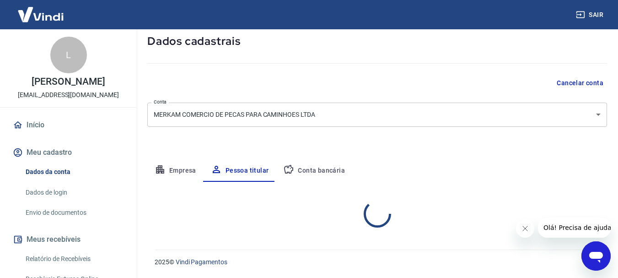
scroll to position [88, 0]
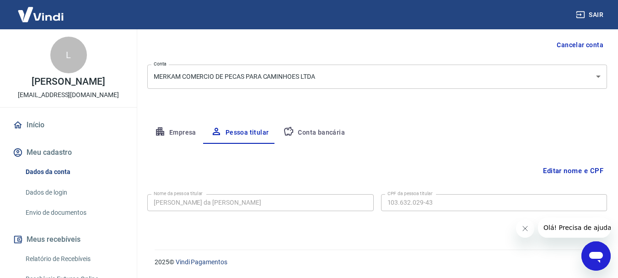
click at [320, 129] on button "Conta bancária" at bounding box center [314, 133] width 76 height 22
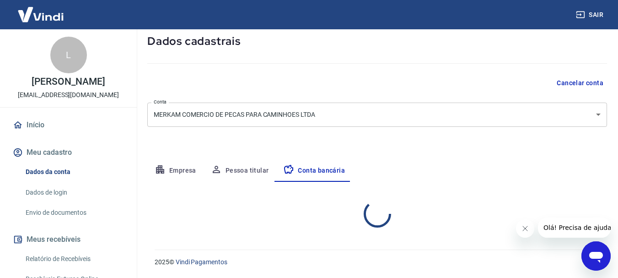
select select "1"
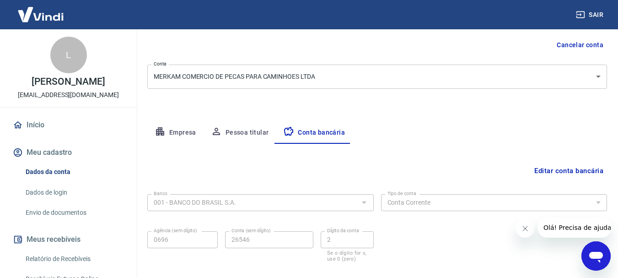
scroll to position [139, 0]
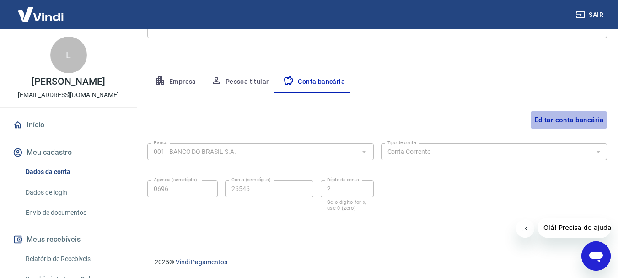
click at [585, 121] on button "Editar conta bancária" at bounding box center [569, 119] width 76 height 17
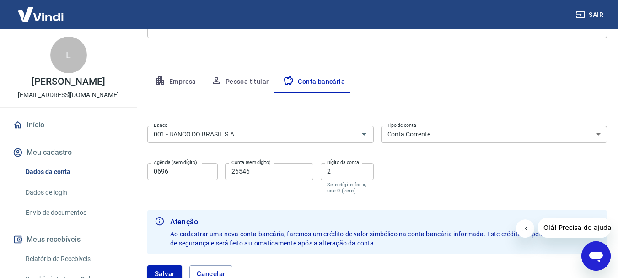
scroll to position [205, 0]
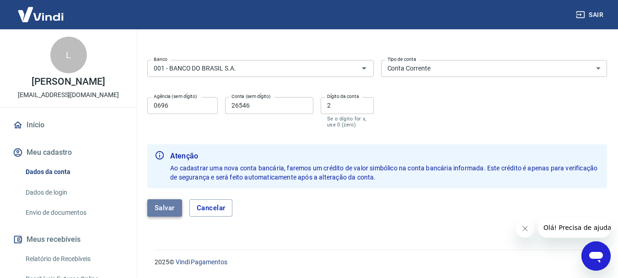
click at [173, 211] on button "Salvar" at bounding box center [164, 207] width 35 height 17
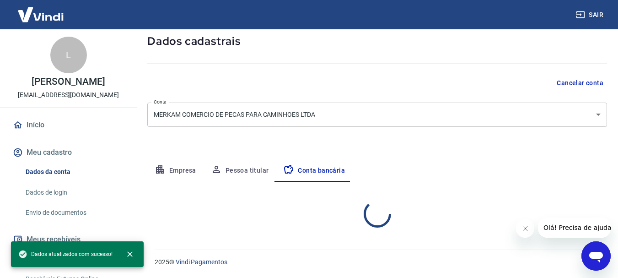
select select "1"
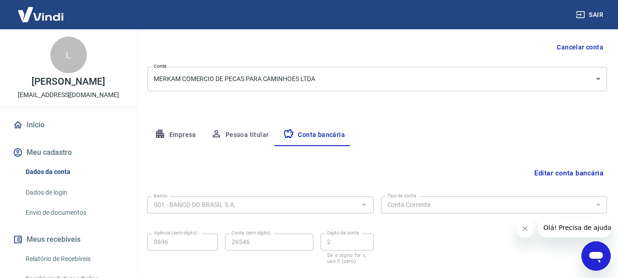
scroll to position [0, 0]
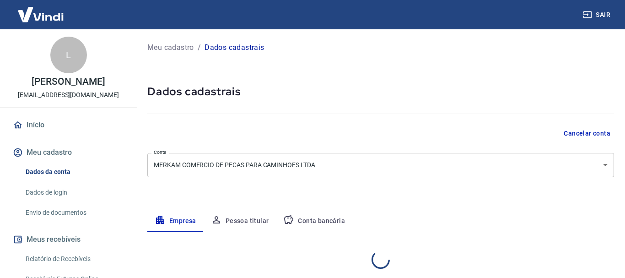
select select "SC"
select select "business"
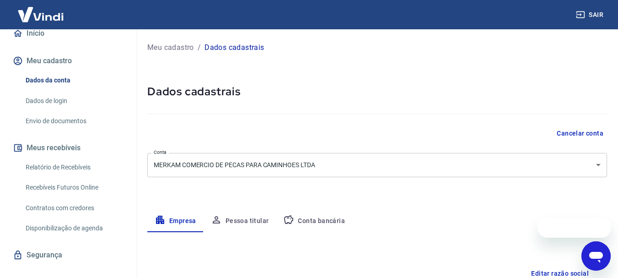
click at [336, 221] on button "Conta bancária" at bounding box center [314, 221] width 76 height 22
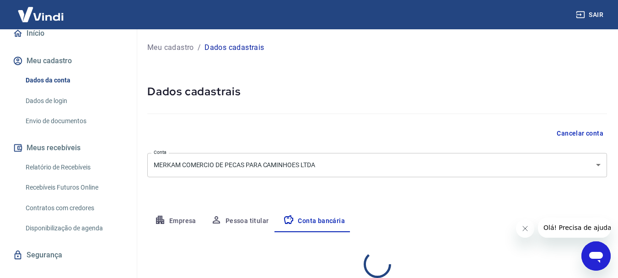
select select "1"
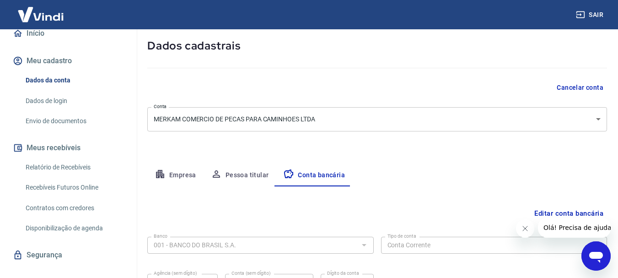
scroll to position [92, 0]
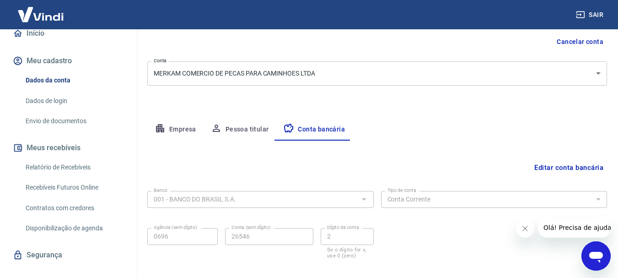
click at [237, 129] on button "Pessoa titular" at bounding box center [240, 130] width 73 height 22
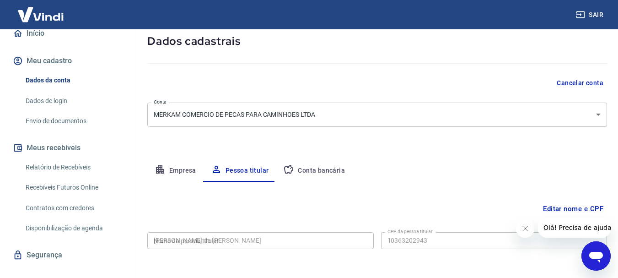
type input "103.632.029-43"
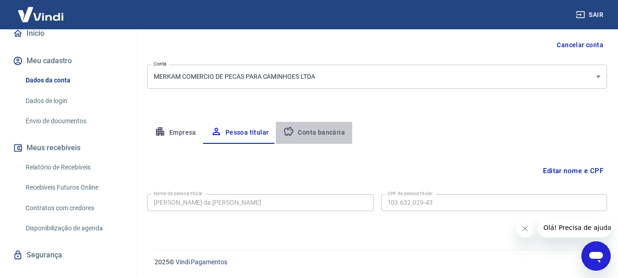
click at [321, 135] on button "Conta bancária" at bounding box center [314, 133] width 76 height 22
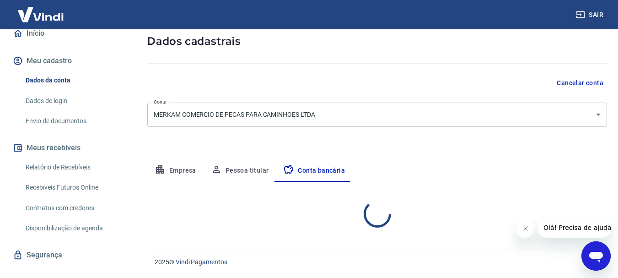
select select "1"
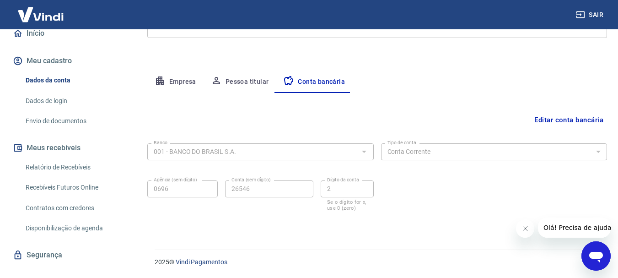
scroll to position [0, 0]
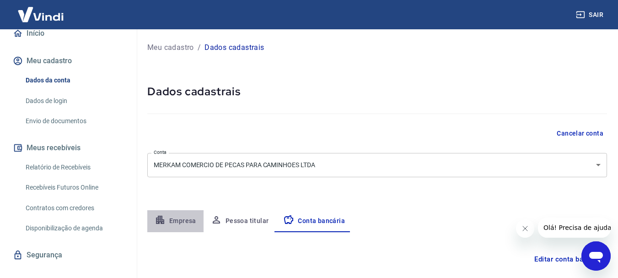
click at [175, 216] on button "Empresa" at bounding box center [175, 221] width 56 height 22
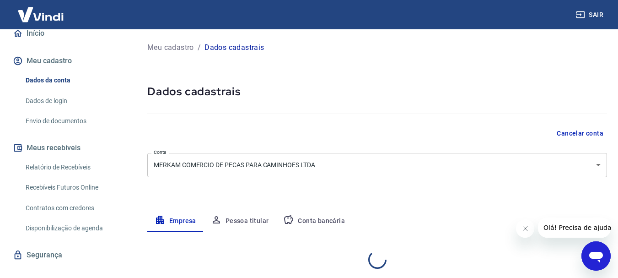
select select "SC"
select select "business"
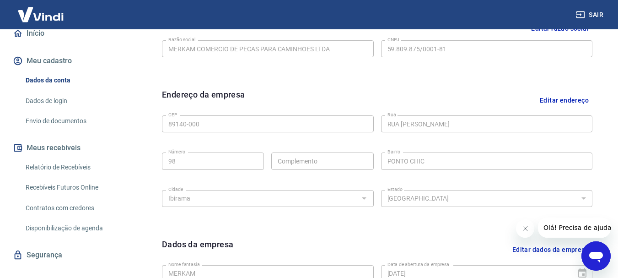
scroll to position [62, 0]
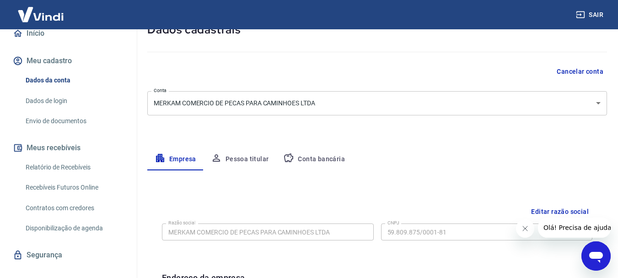
click at [227, 154] on button "Pessoa titular" at bounding box center [240, 159] width 73 height 22
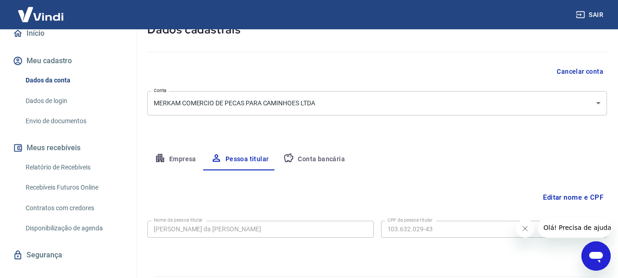
scroll to position [88, 0]
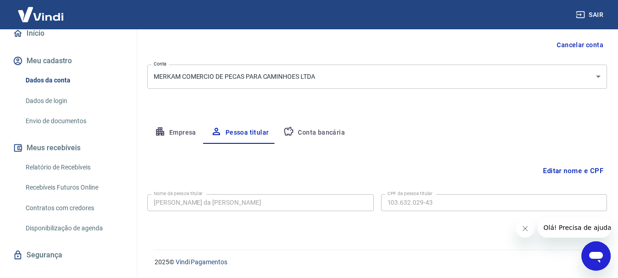
click at [309, 135] on button "Conta bancária" at bounding box center [314, 133] width 76 height 22
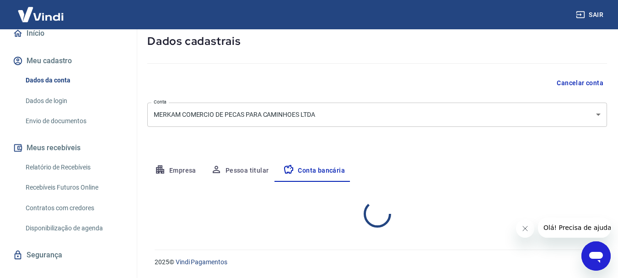
select select "1"
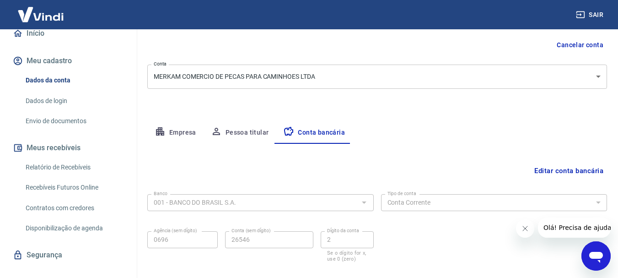
scroll to position [139, 0]
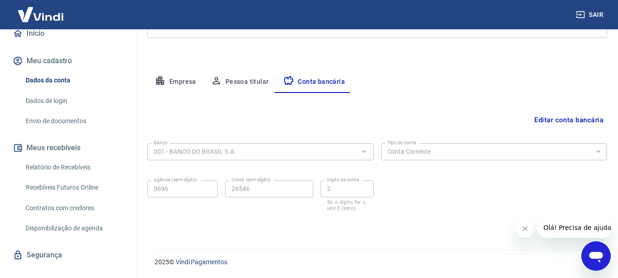
click at [556, 227] on span "Olá! Precisa de ajuda?" at bounding box center [578, 227] width 71 height 7
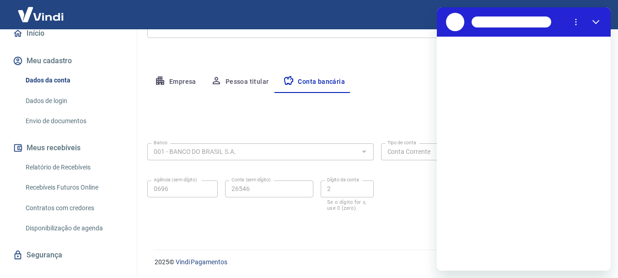
scroll to position [0, 0]
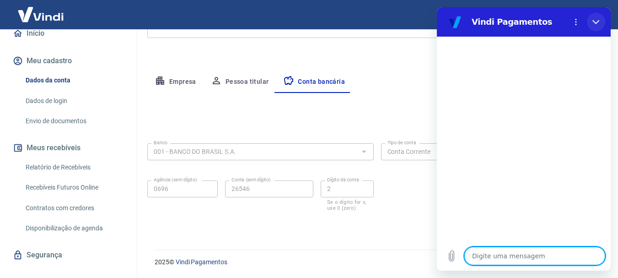
click at [595, 26] on button "Fechar" at bounding box center [596, 22] width 18 height 18
type textarea "x"
